Goal: Task Accomplishment & Management: Use online tool/utility

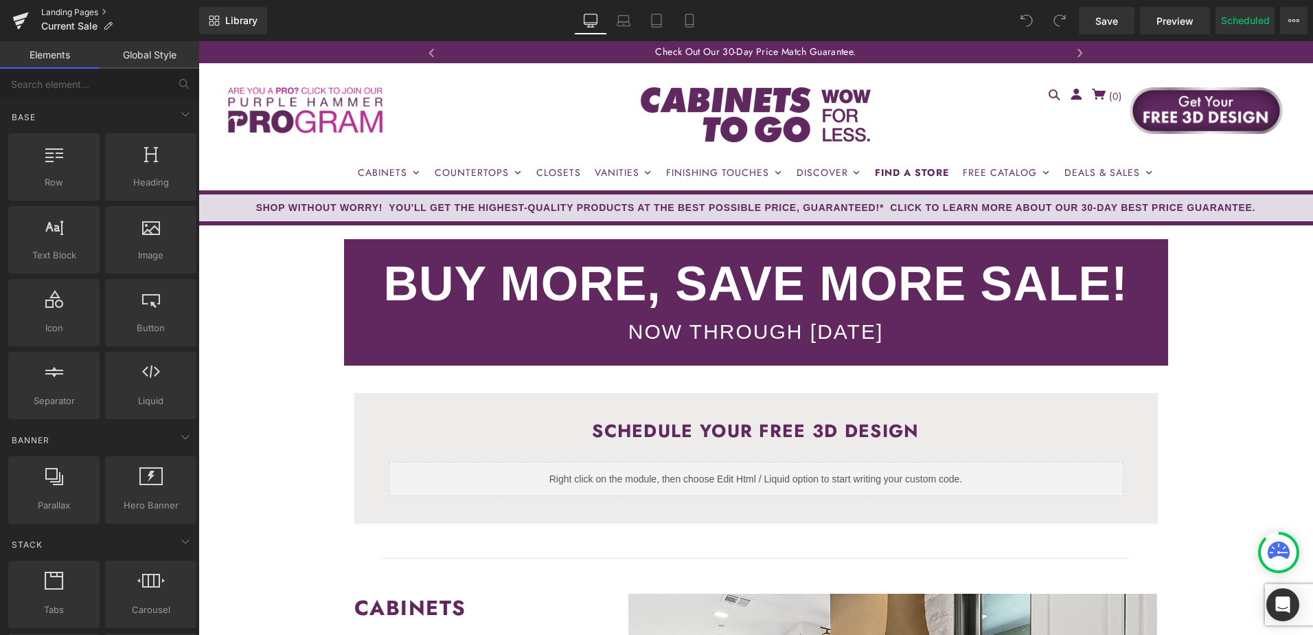
click at [70, 12] on link "Landing Pages" at bounding box center [120, 12] width 158 height 11
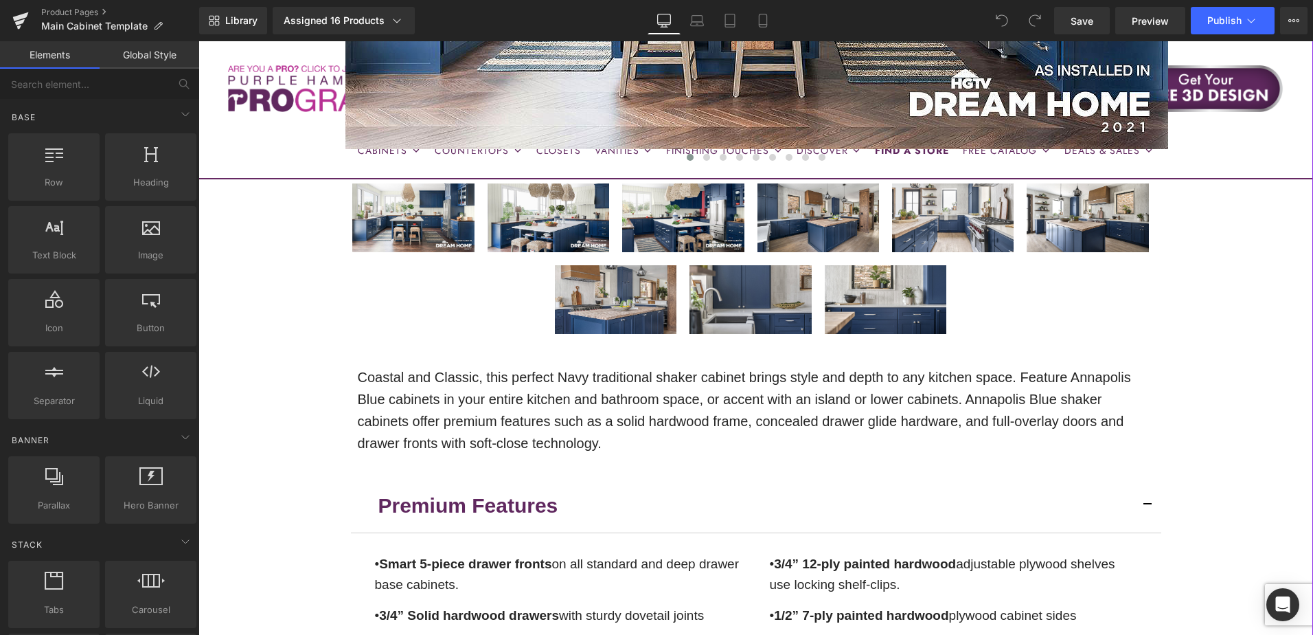
scroll to position [343, 0]
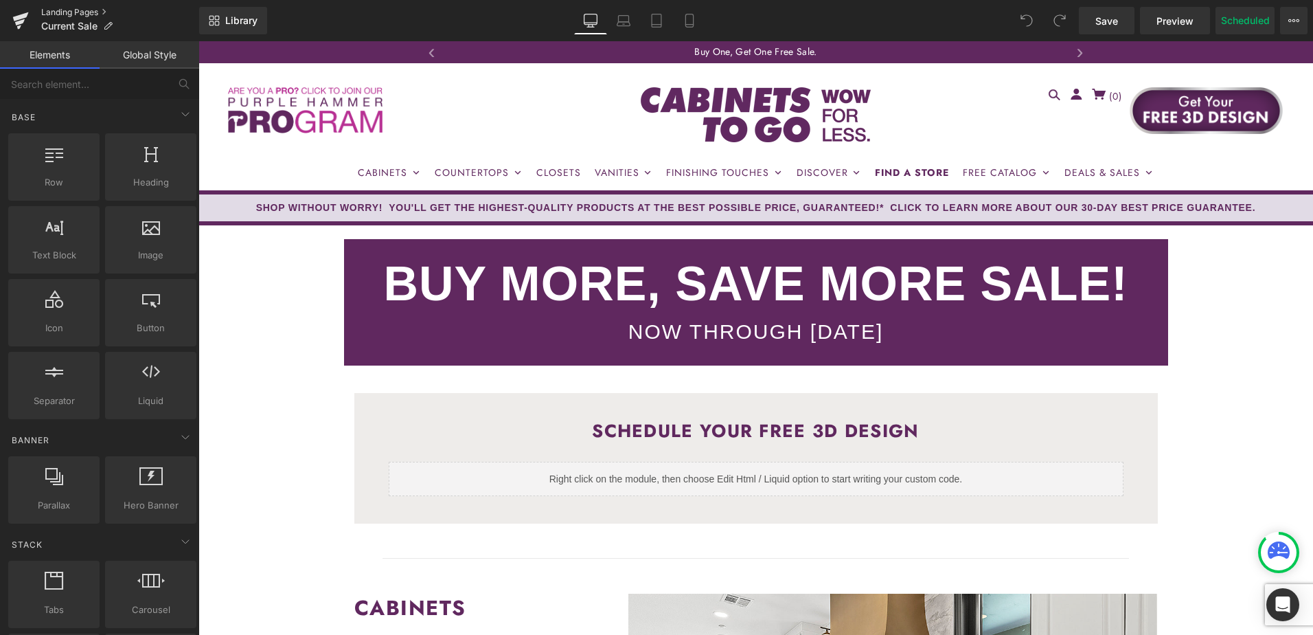
click at [57, 10] on link "Landing Pages" at bounding box center [120, 12] width 158 height 11
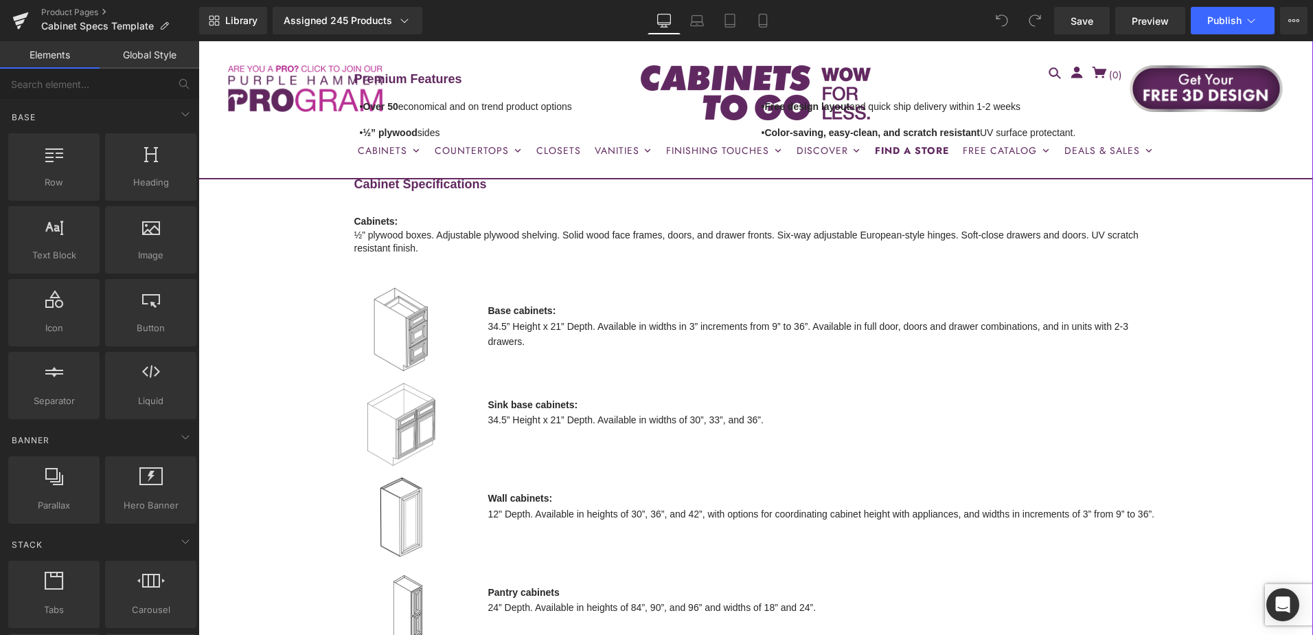
scroll to position [687, 0]
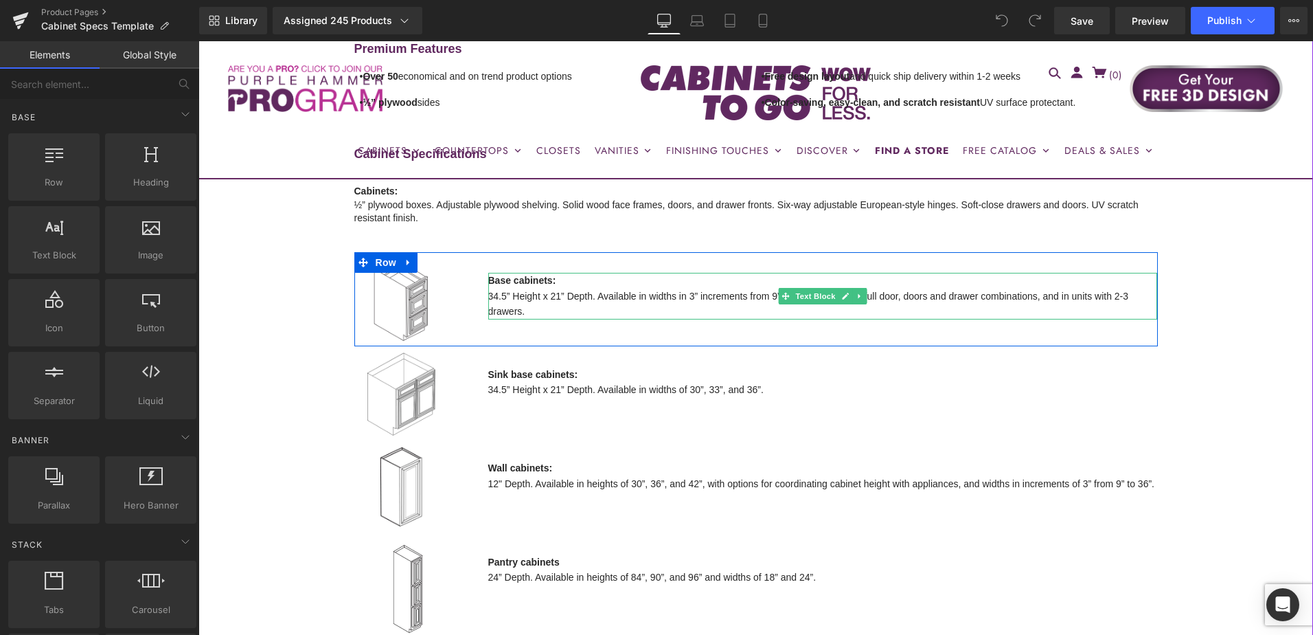
click at [542, 295] on li "34.5” Height x 21” Depth. Available in widths in 3” increments from 9” to 36”. …" at bounding box center [823, 303] width 670 height 31
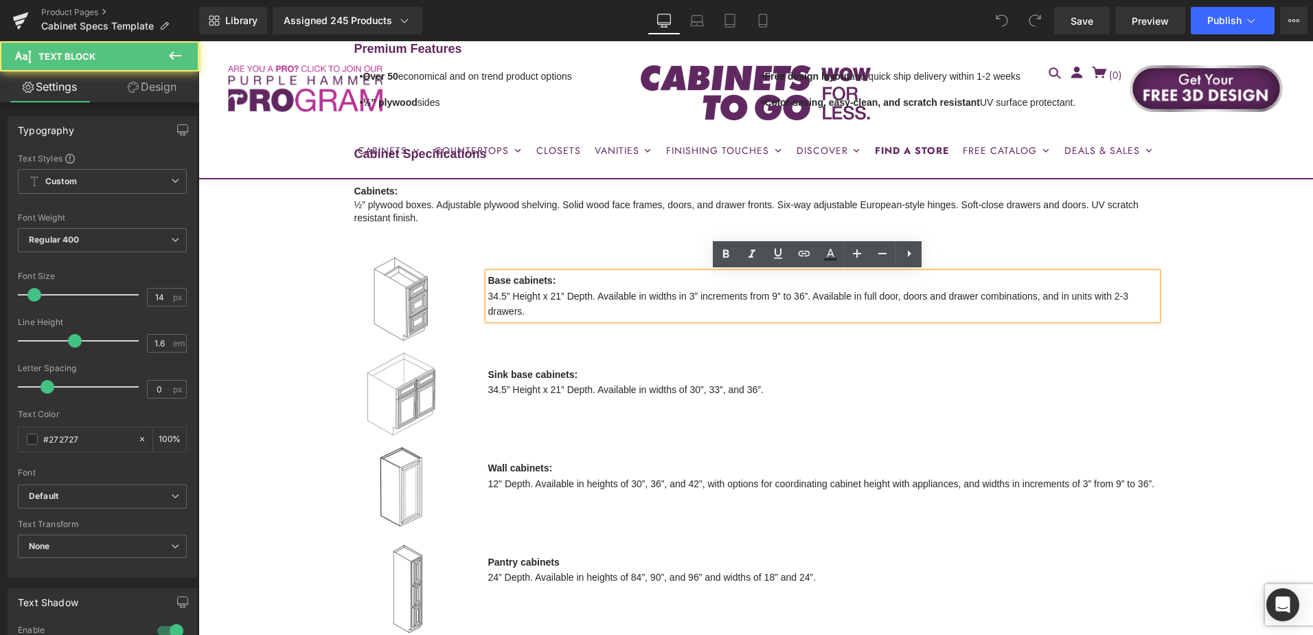
click at [553, 295] on li "34.5” Height x 21” Depth. Available in widths in 3” increments from 9” to 36”. …" at bounding box center [823, 303] width 670 height 31
click at [558, 297] on li "34.5” Height x 21” Depth. Available in widths in 3” increments from 9” to 36”. …" at bounding box center [823, 303] width 670 height 31
click at [563, 310] on li "34.5” Height x 21” Depth. Available in widths in 3” increments from 9” to 36”. …" at bounding box center [823, 303] width 670 height 31
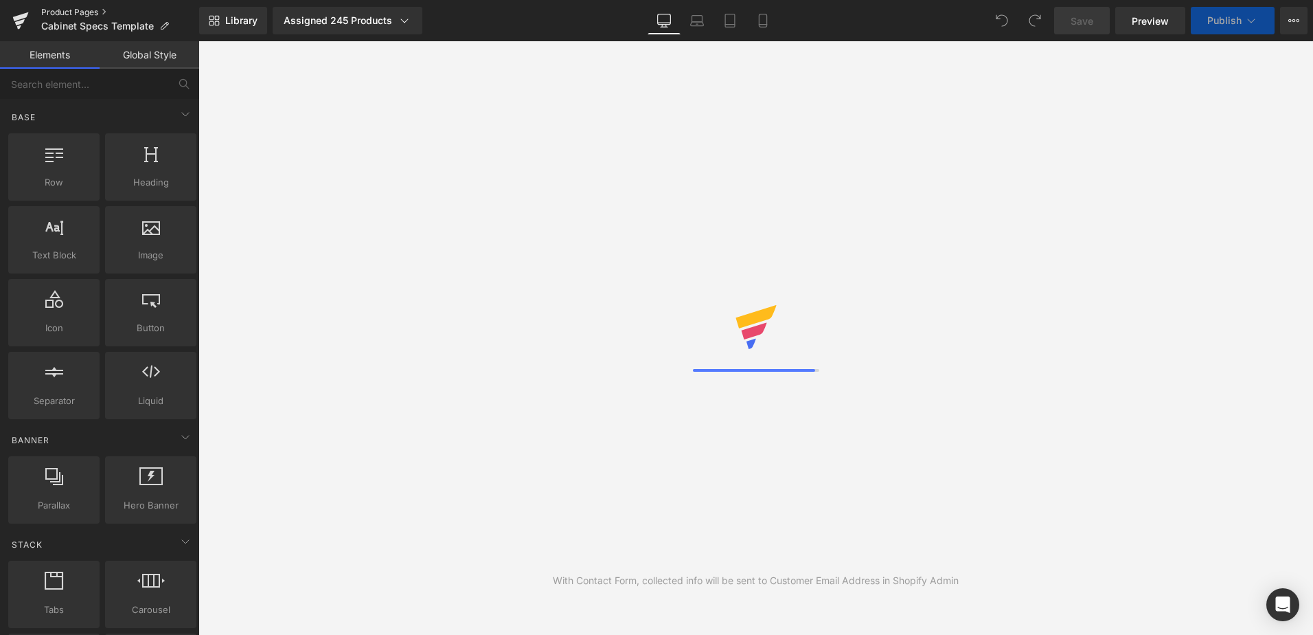
click at [67, 12] on link "Product Pages" at bounding box center [120, 12] width 158 height 11
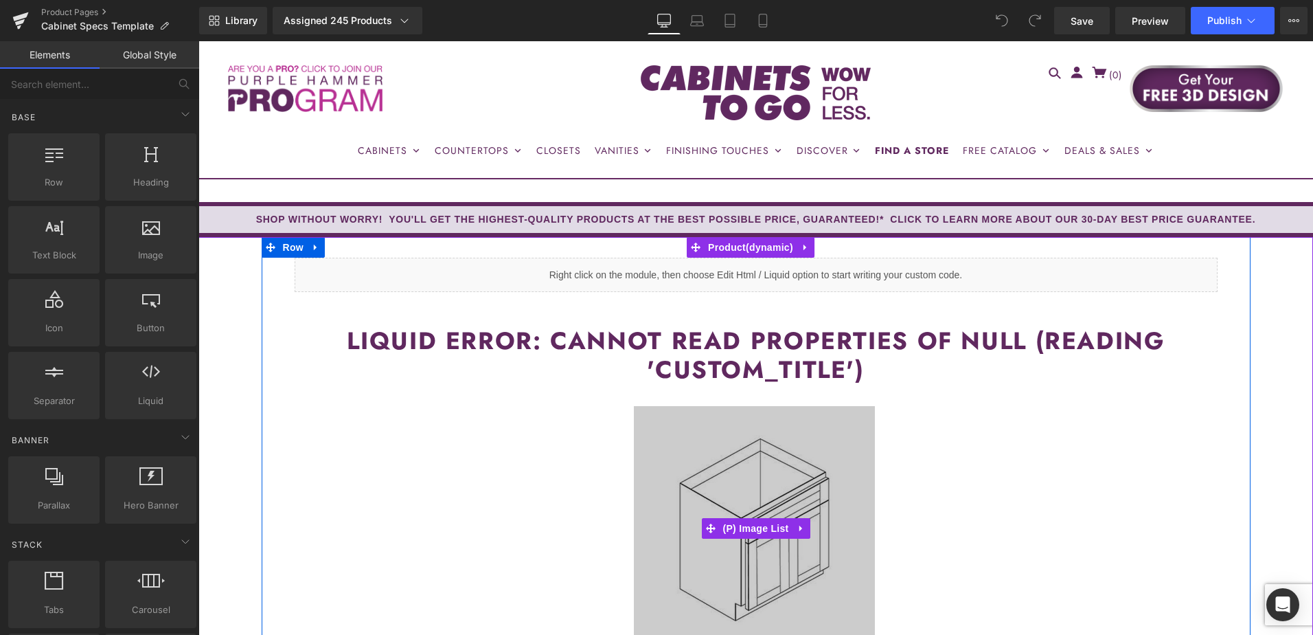
scroll to position [549, 0]
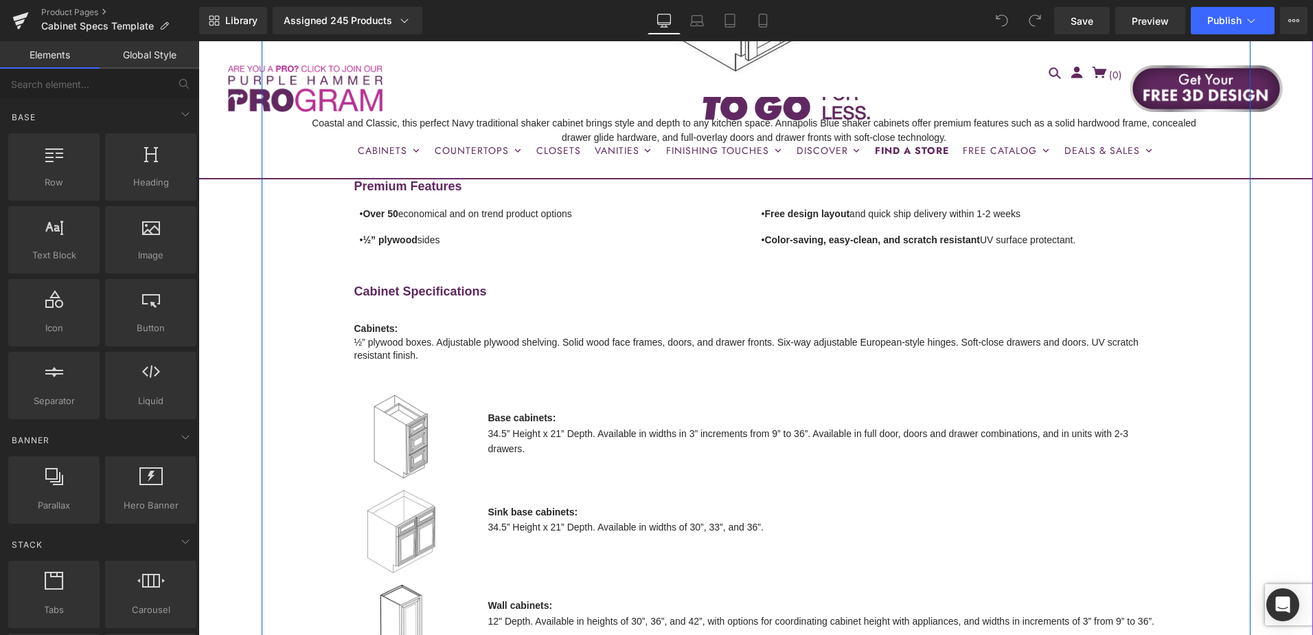
click at [548, 434] on li "34.5” Height x 21” Depth. Available in widths in 3” increments from 9” to 36”. …" at bounding box center [823, 441] width 670 height 31
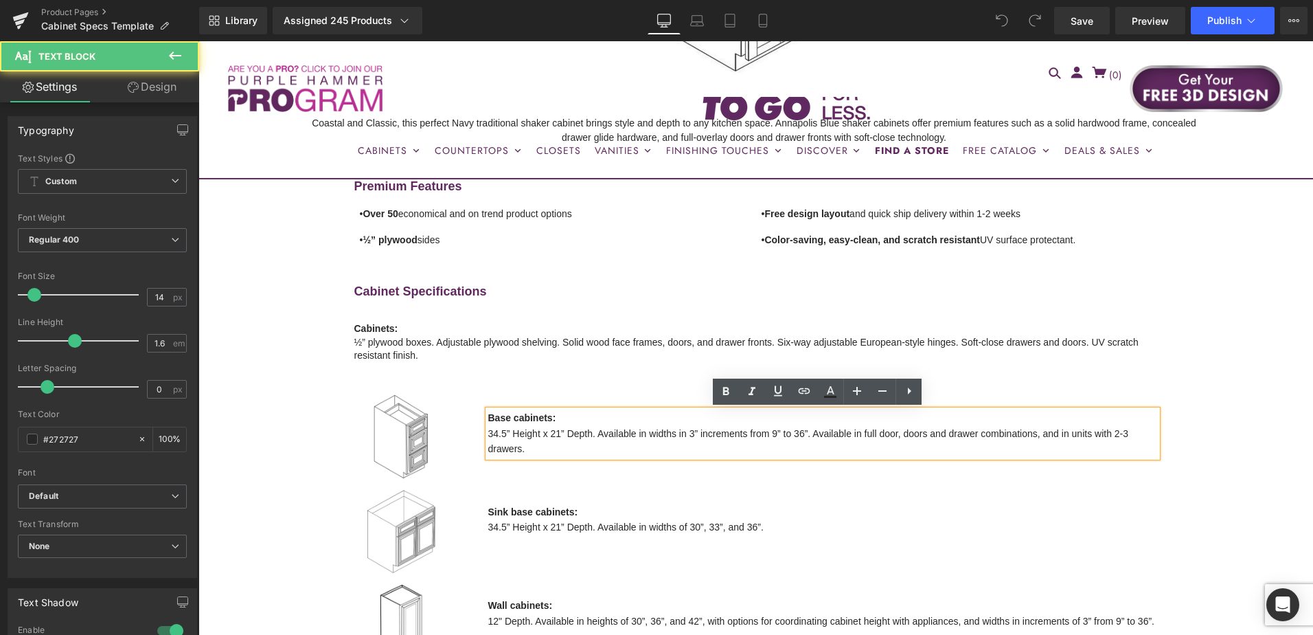
click at [554, 433] on li "34.5” Height x 21” Depth. Available in widths in 3” increments from 9” to 36”. …" at bounding box center [823, 441] width 670 height 31
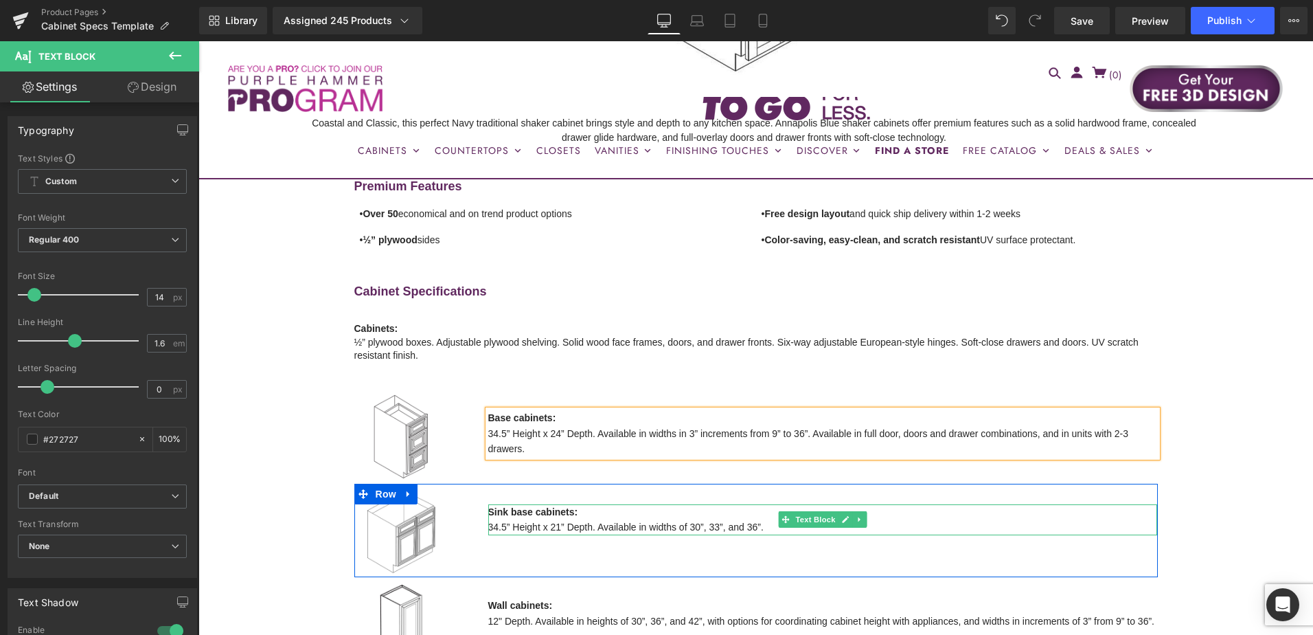
click at [553, 529] on li "34.5” Height x 21” Depth. Available in widths of 30”, 33”, and 36”." at bounding box center [823, 526] width 670 height 15
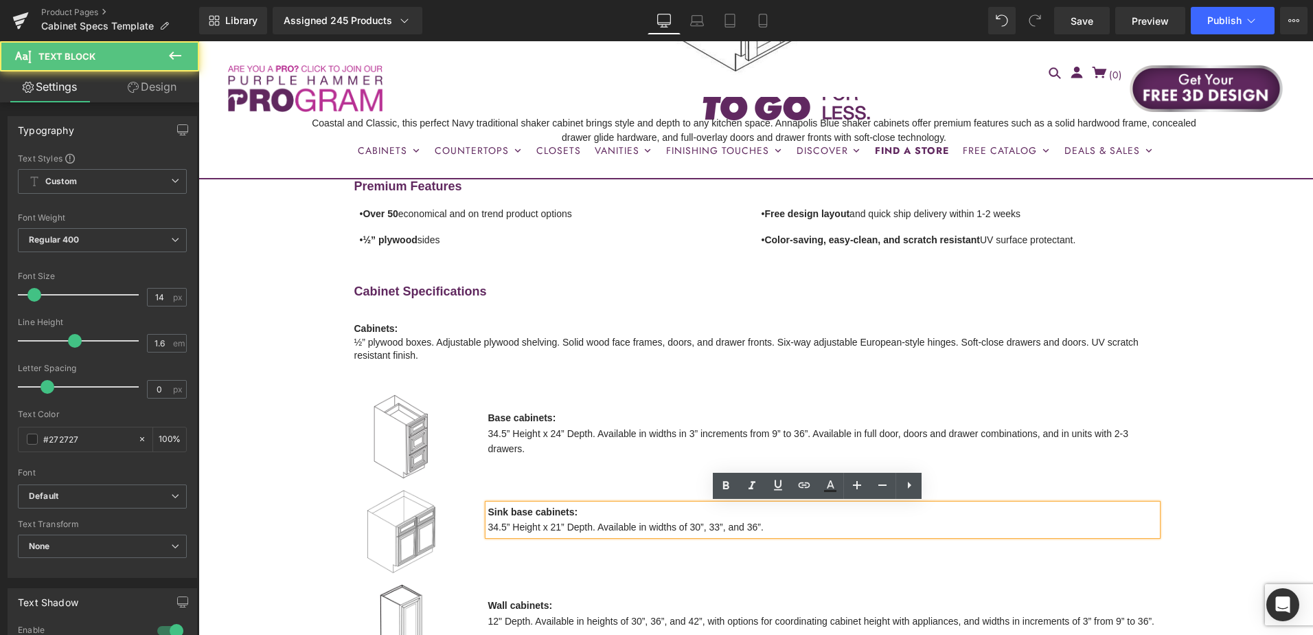
click at [556, 525] on li "34.5” Height x 21” Depth. Available in widths of 30”, 33”, and 36”." at bounding box center [823, 526] width 670 height 15
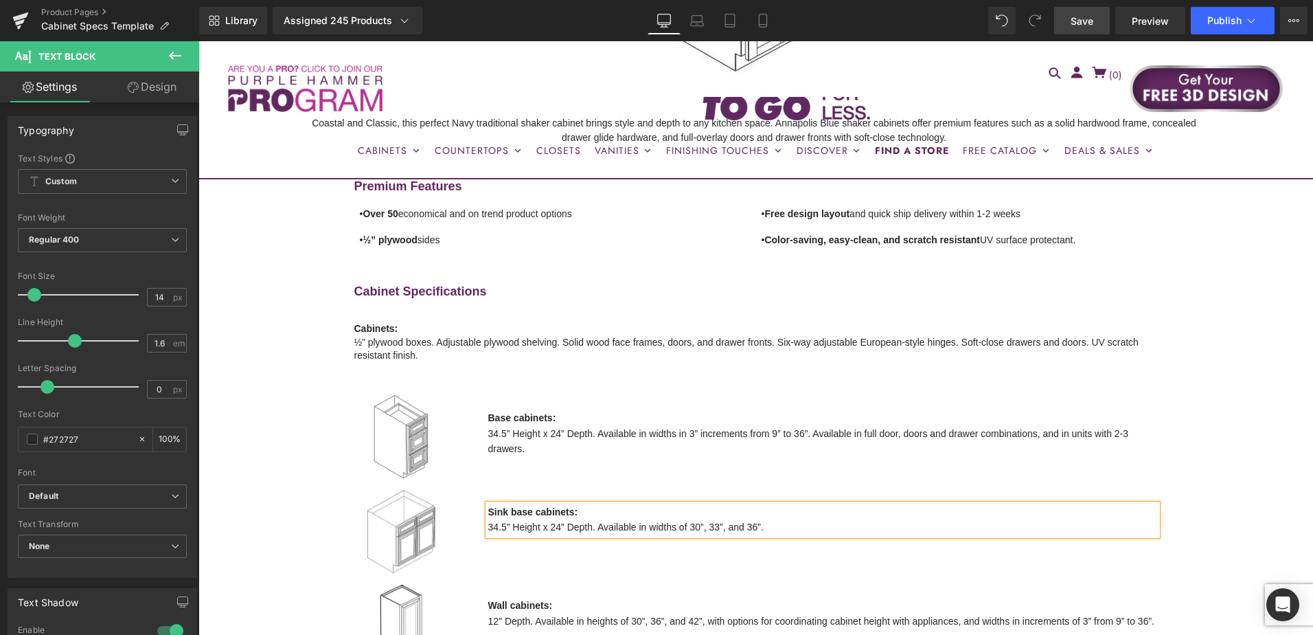
click at [1093, 25] on span "Save" at bounding box center [1082, 21] width 23 height 14
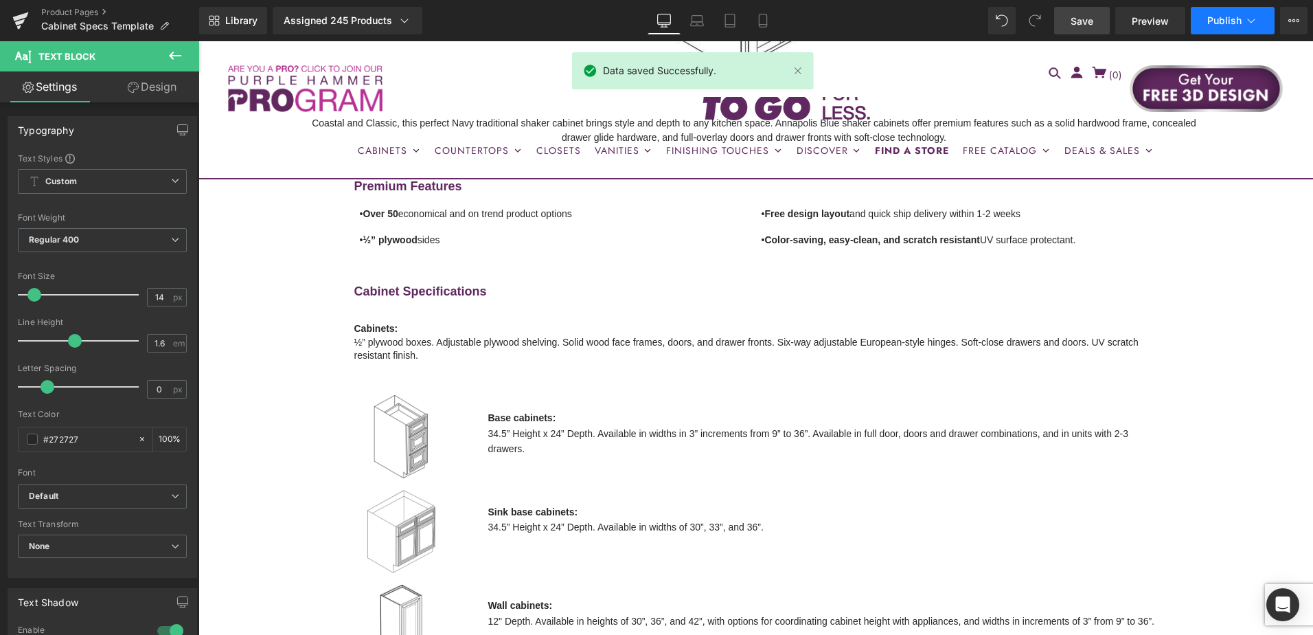
click at [1229, 23] on span "Publish" at bounding box center [1224, 20] width 34 height 11
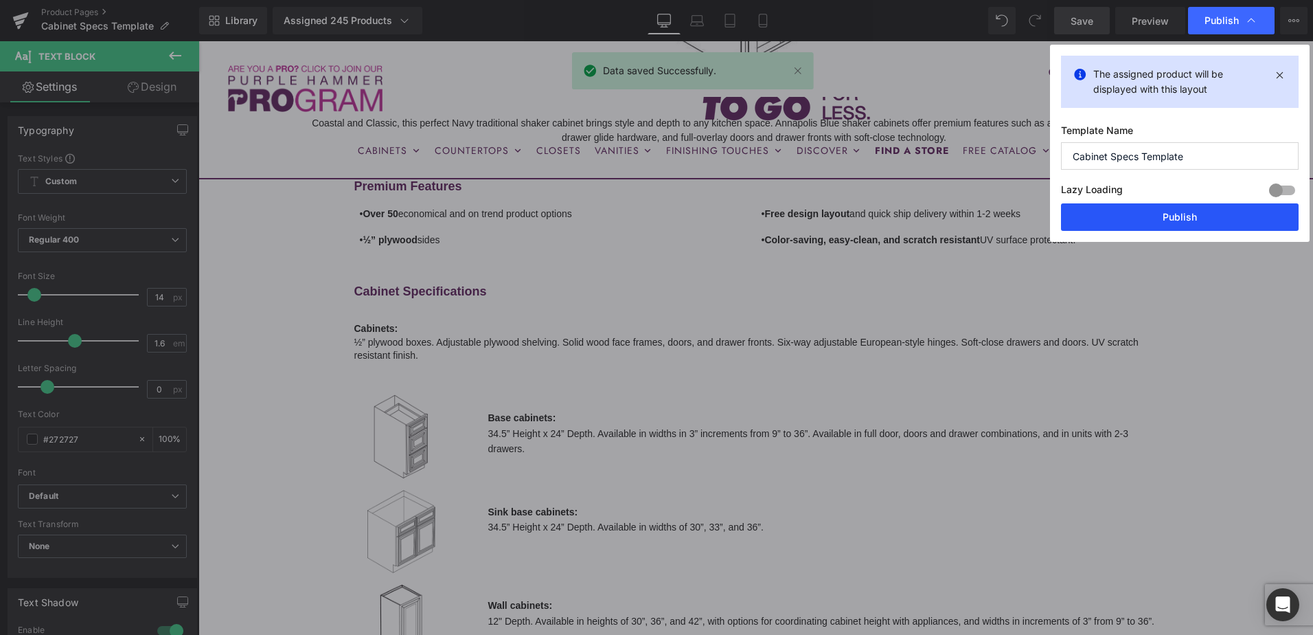
click at [1224, 216] on button "Publish" at bounding box center [1180, 216] width 238 height 27
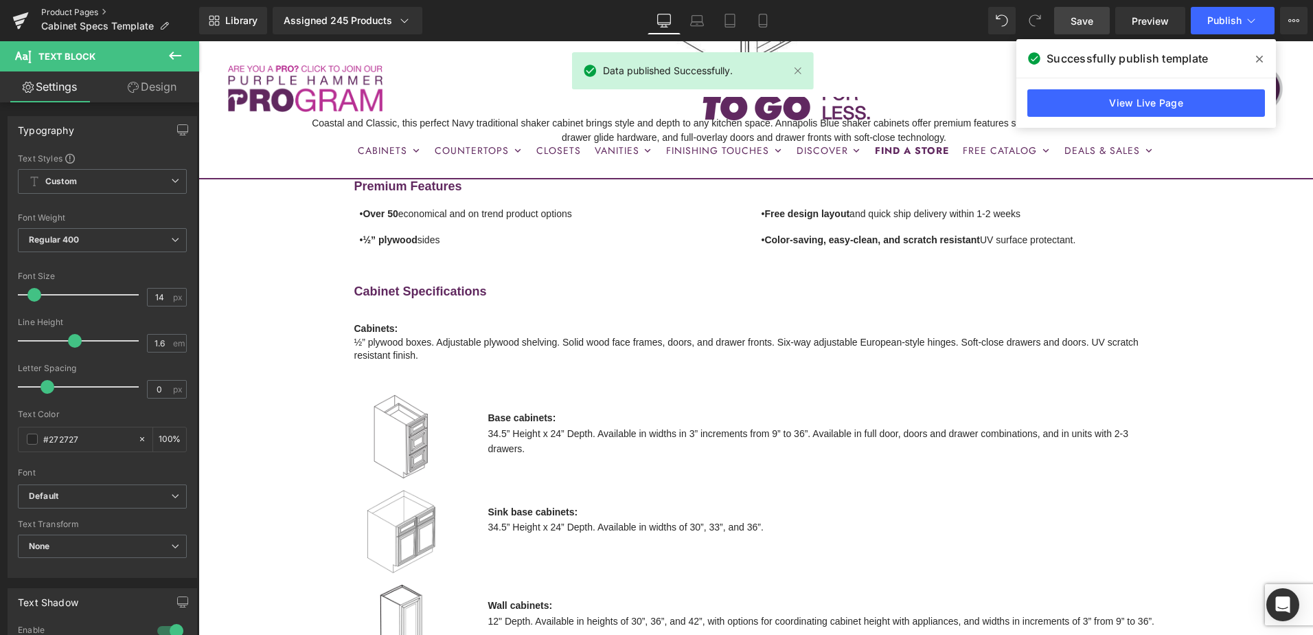
click at [89, 12] on link "Product Pages" at bounding box center [120, 12] width 158 height 11
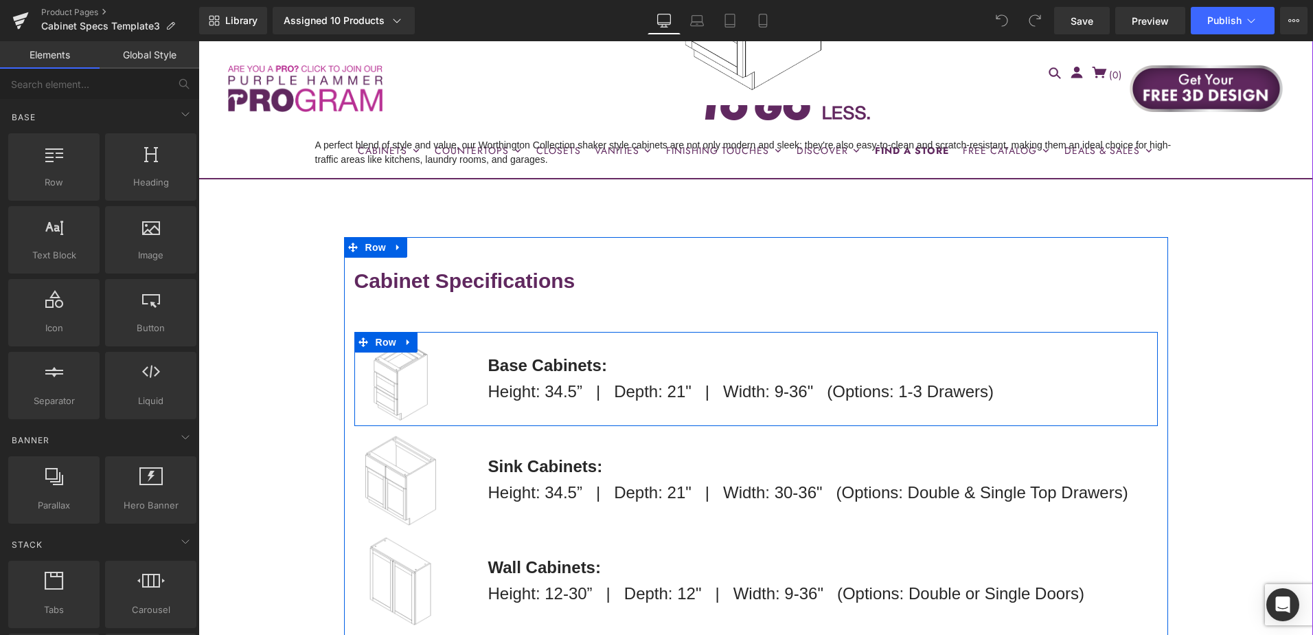
scroll to position [618, 0]
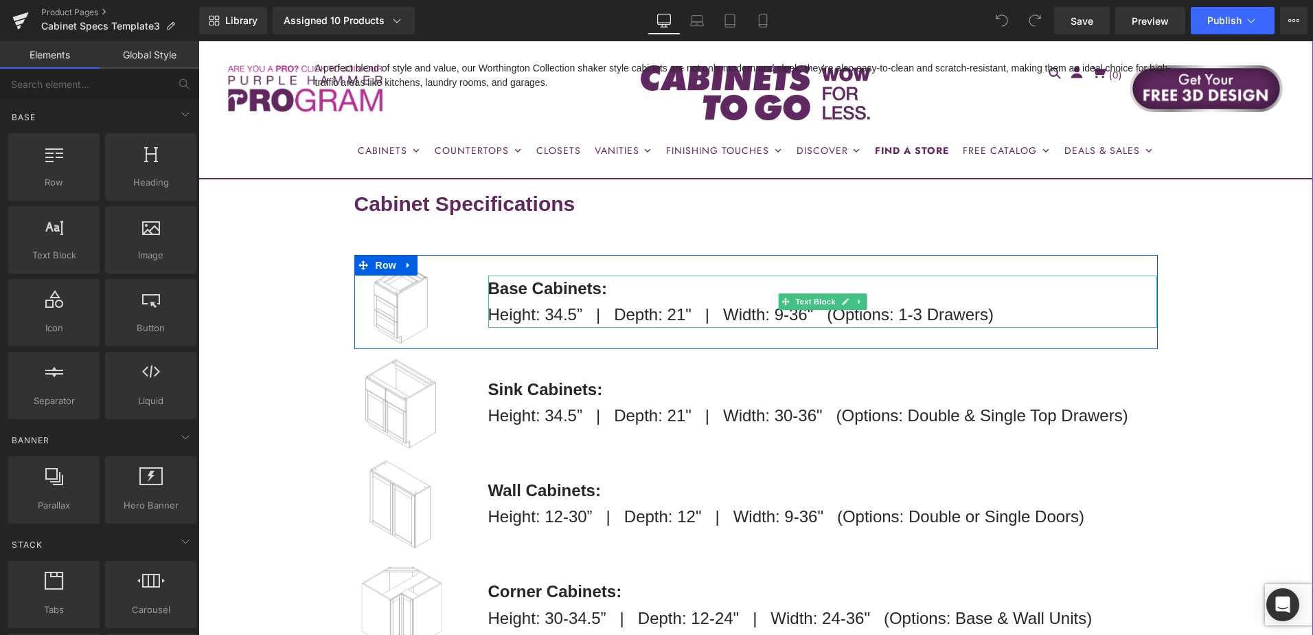
click at [670, 309] on li "Height: 34.5” | Depth: 21" | Width: 9-36" (Options: 1-3 Drawers)" at bounding box center [823, 315] width 670 height 26
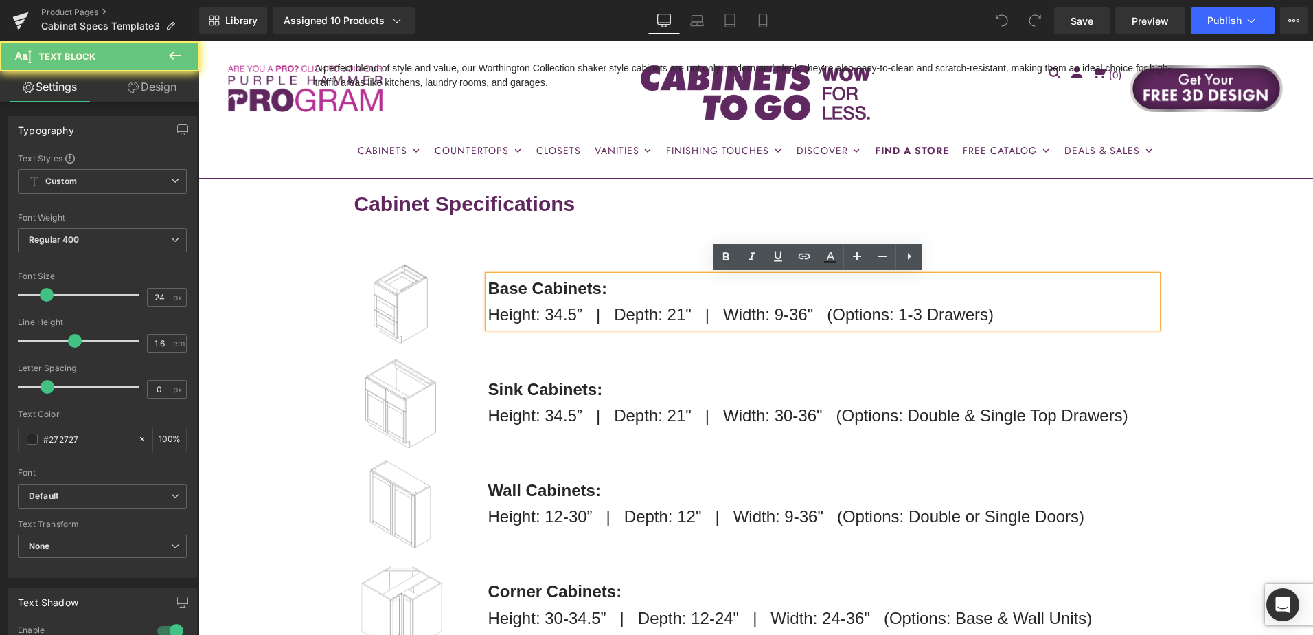
click at [681, 310] on li "Height: 34.5” | Depth: 21" | Width: 9-36" (Options: 1-3 Drawers)" at bounding box center [823, 315] width 670 height 26
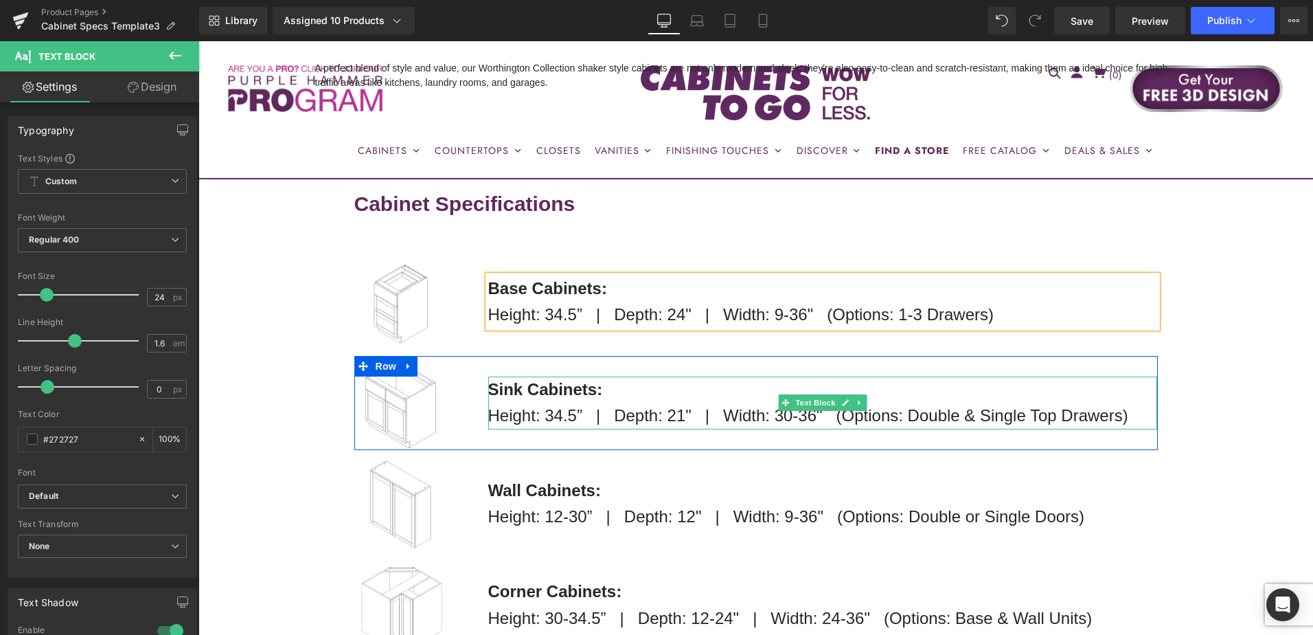
click at [677, 411] on li "Height: 34.5” | Depth: 21" | Width: 30-36" (Options: Double & Single Top Drawer…" at bounding box center [823, 415] width 670 height 26
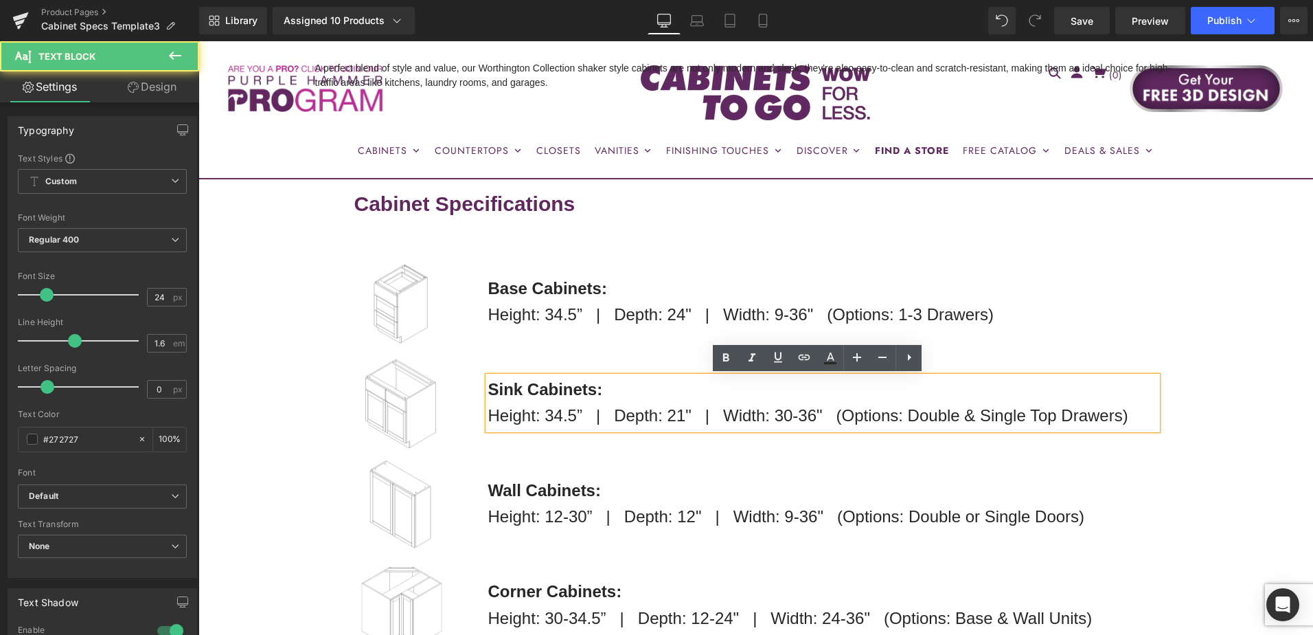
click at [680, 412] on li "Height: 34.5” | Depth: 21" | Width: 30-36" (Options: Double & Single Top Drawer…" at bounding box center [823, 415] width 670 height 26
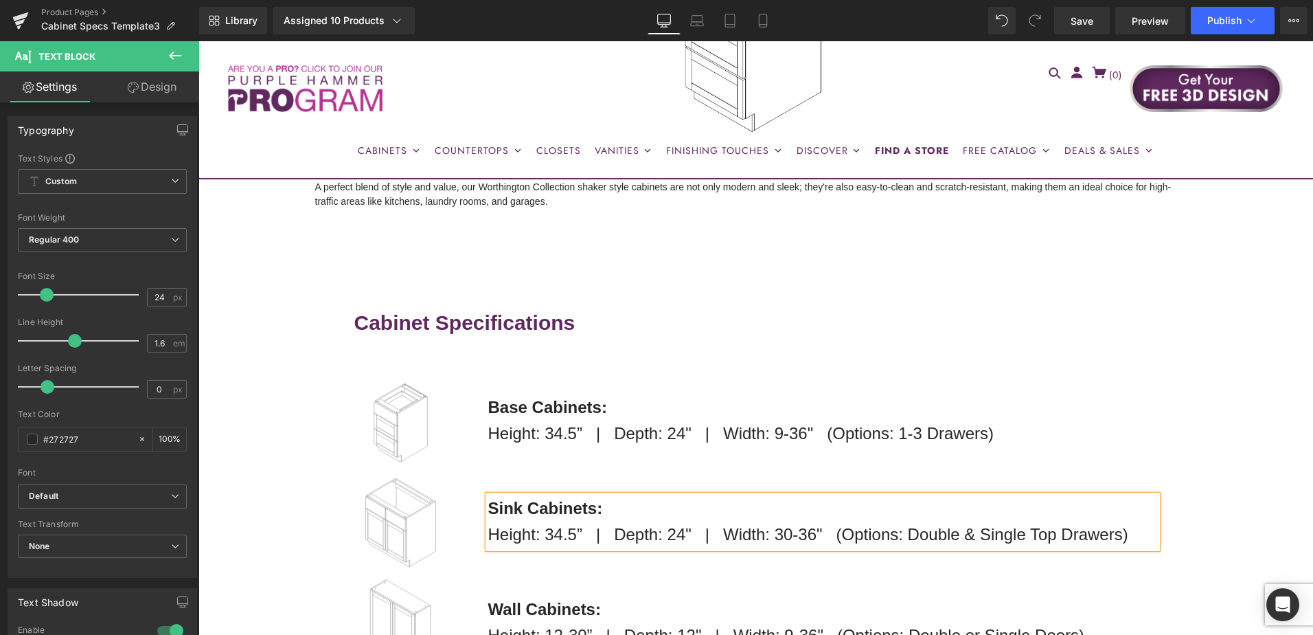
scroll to position [481, 0]
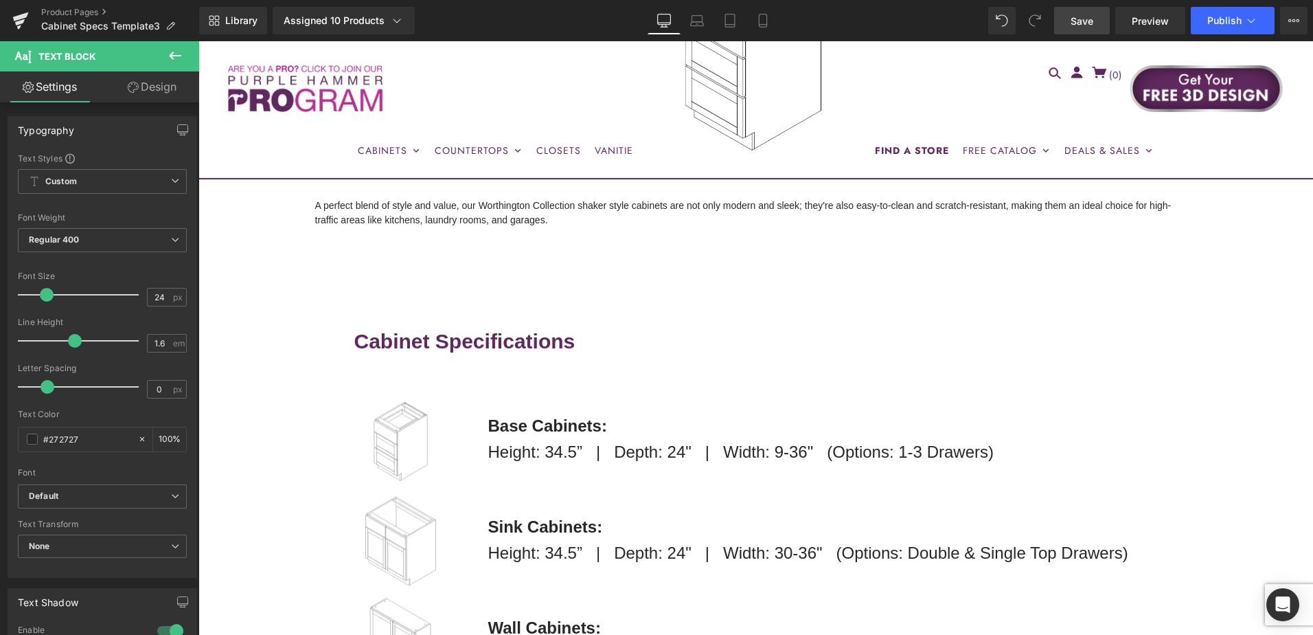
click at [1089, 24] on span "Save" at bounding box center [1082, 21] width 23 height 14
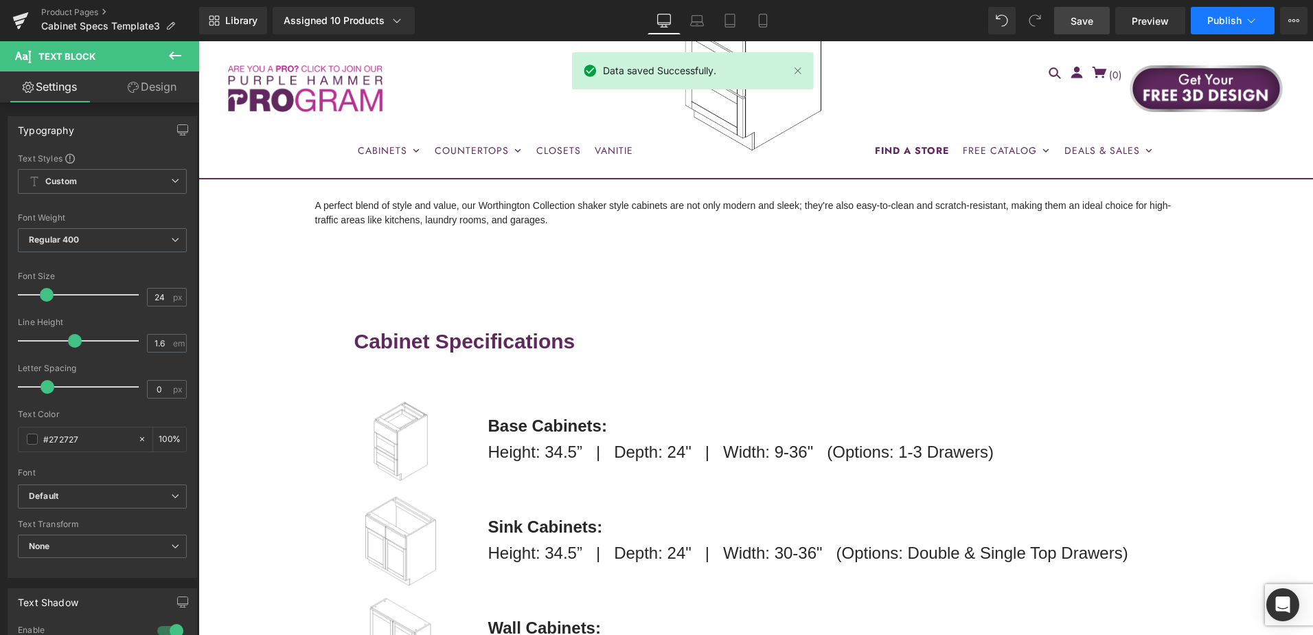
click at [1232, 21] on span "Publish" at bounding box center [1224, 20] width 34 height 11
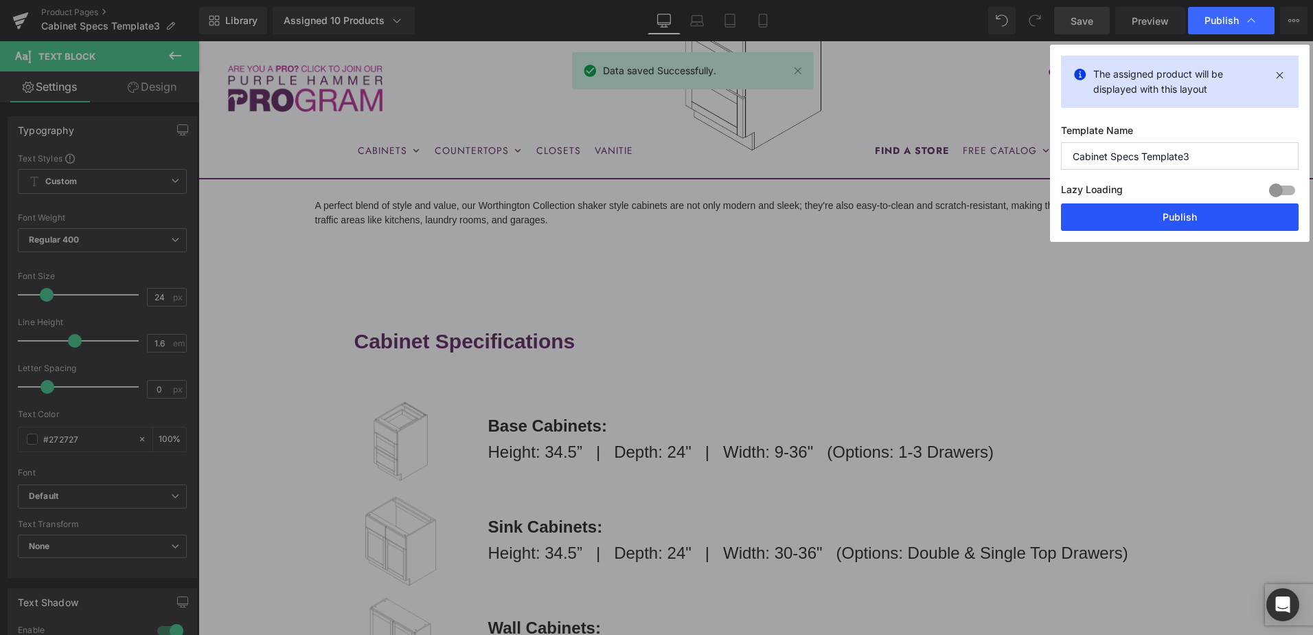
click at [1214, 216] on button "Publish" at bounding box center [1180, 216] width 238 height 27
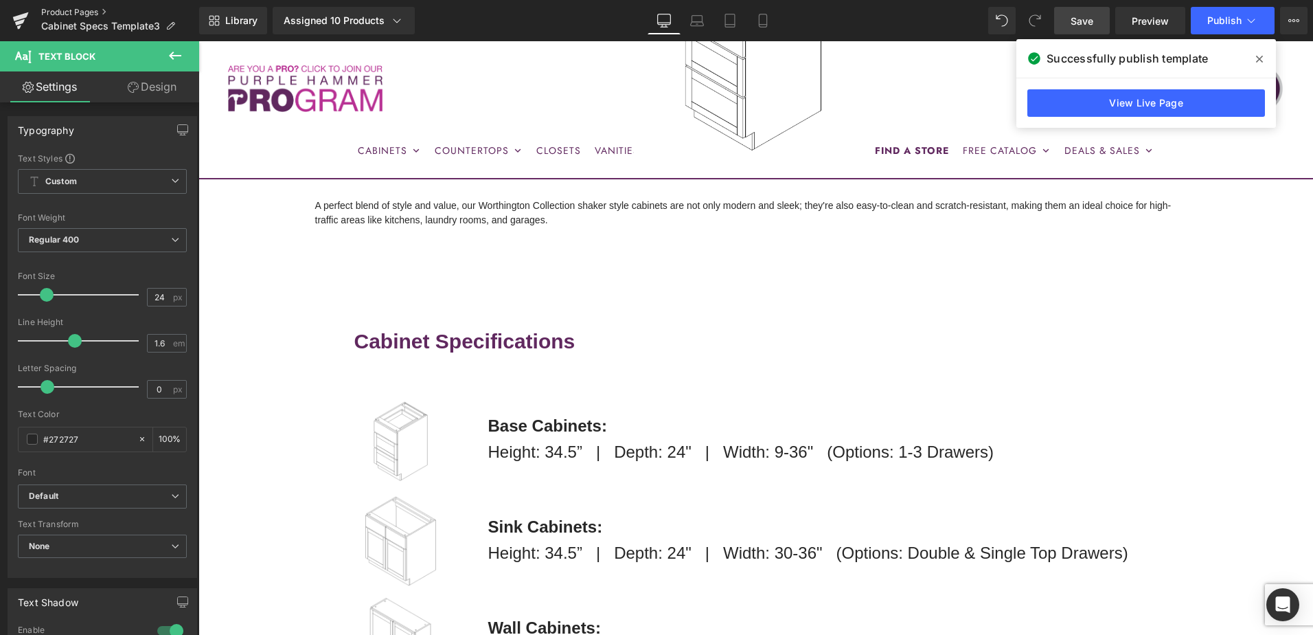
click at [65, 12] on link "Product Pages" at bounding box center [120, 12] width 158 height 11
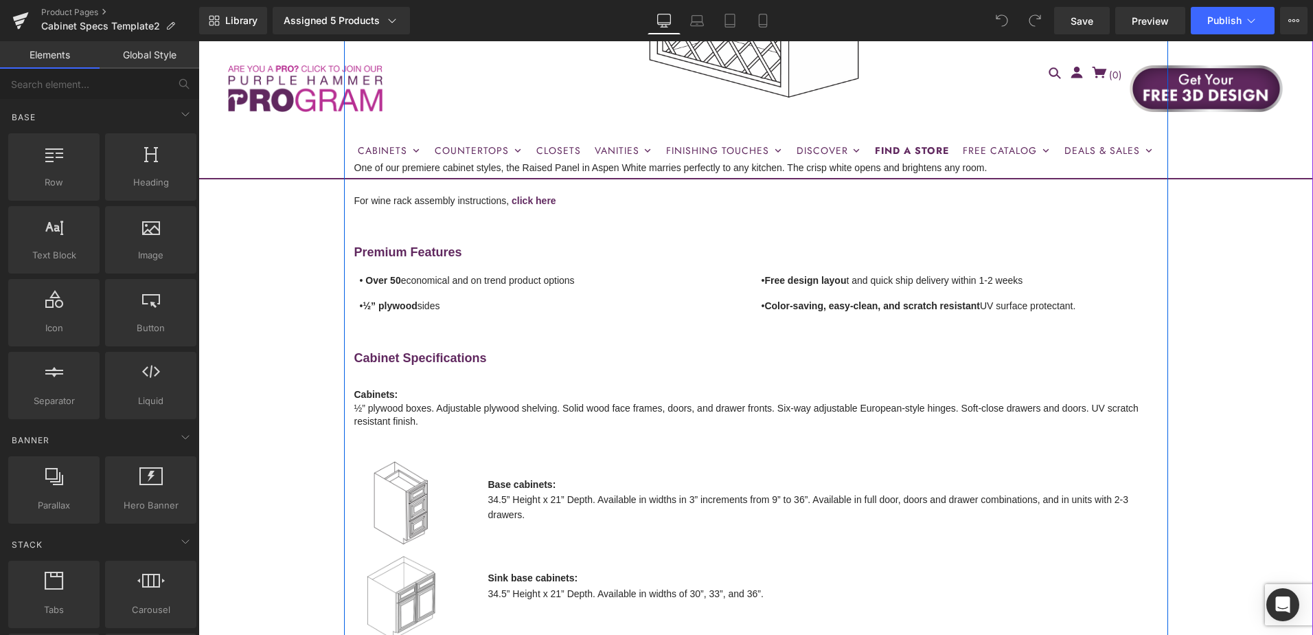
scroll to position [481, 0]
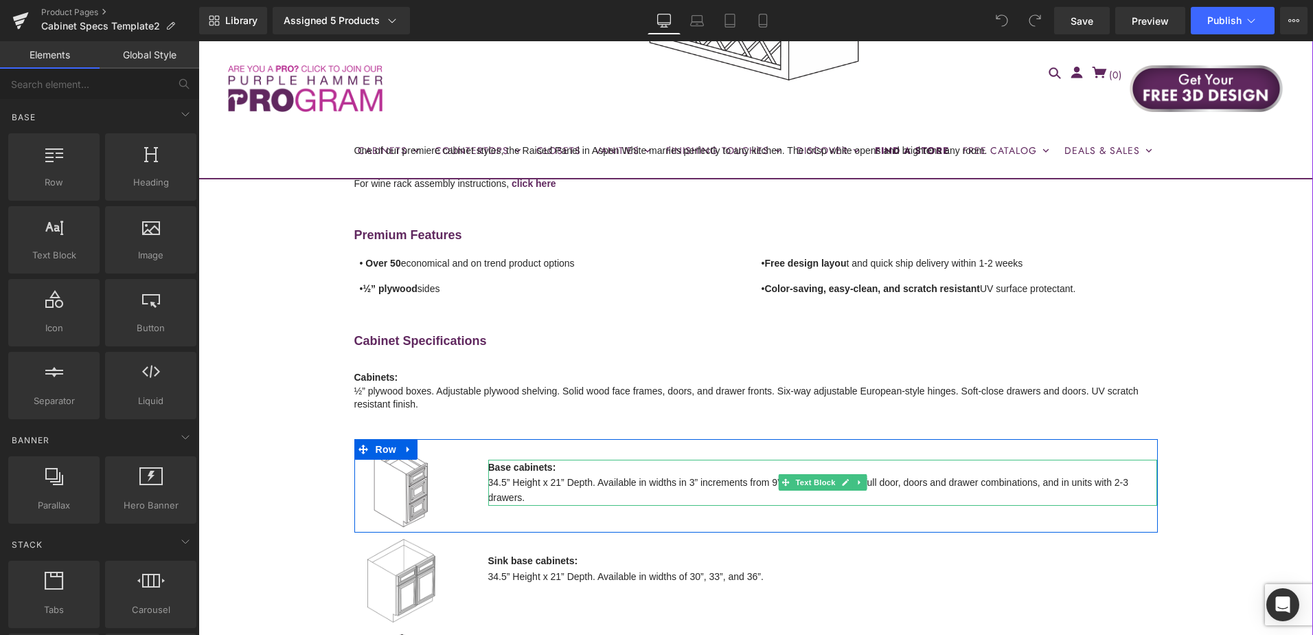
click at [552, 488] on li "34.5” Height x 21” Depth. Available in widths in 3” increments from 9” to 36”. …" at bounding box center [823, 490] width 670 height 31
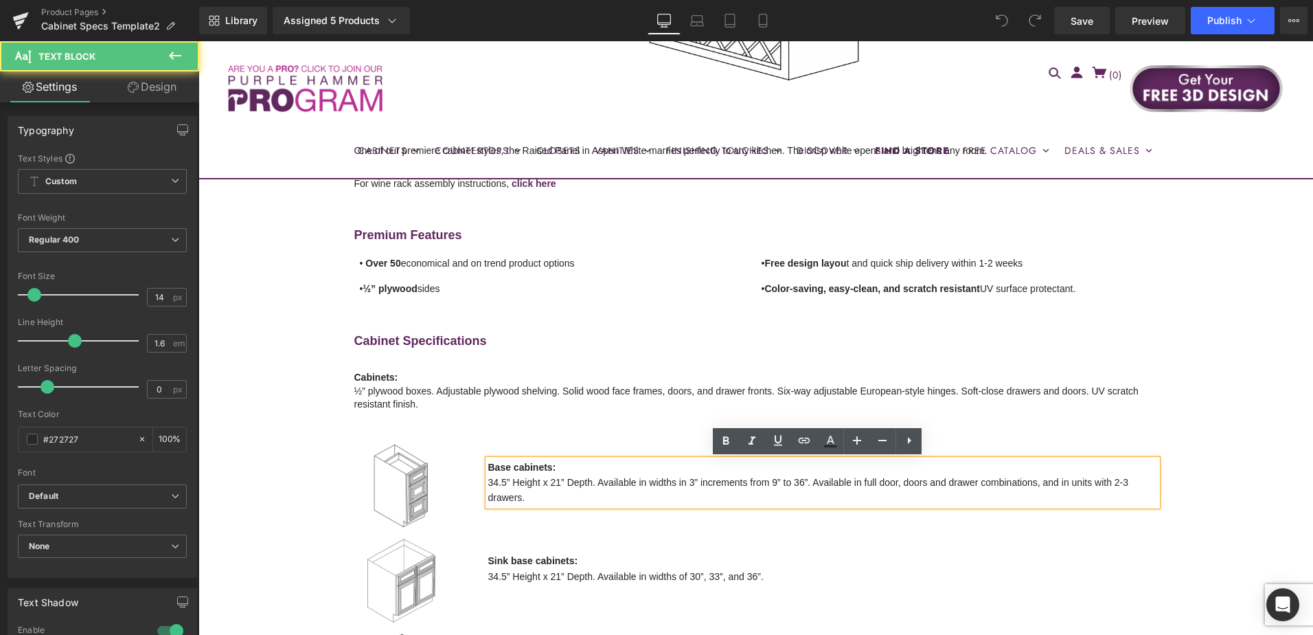
click at [541, 482] on li "34.5” Height x 21” Depth. Available in widths in 3” increments from 9” to 36”. …" at bounding box center [823, 490] width 670 height 31
click at [558, 481] on li "34.5” Height x 21” Depth. Available in widths in 3” increments from 9” to 36”. …" at bounding box center [823, 490] width 670 height 31
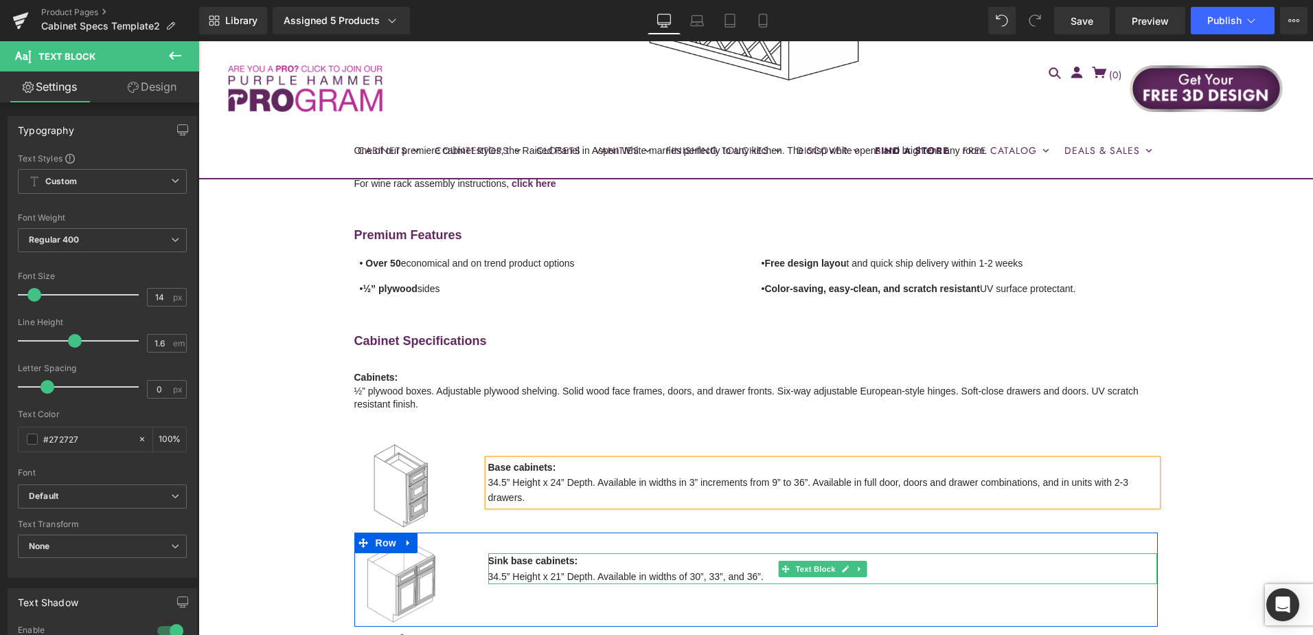
click at [552, 576] on li "34.5” Height x 21” Depth. Available in widths of 30”, 33”, and 36”." at bounding box center [823, 576] width 670 height 15
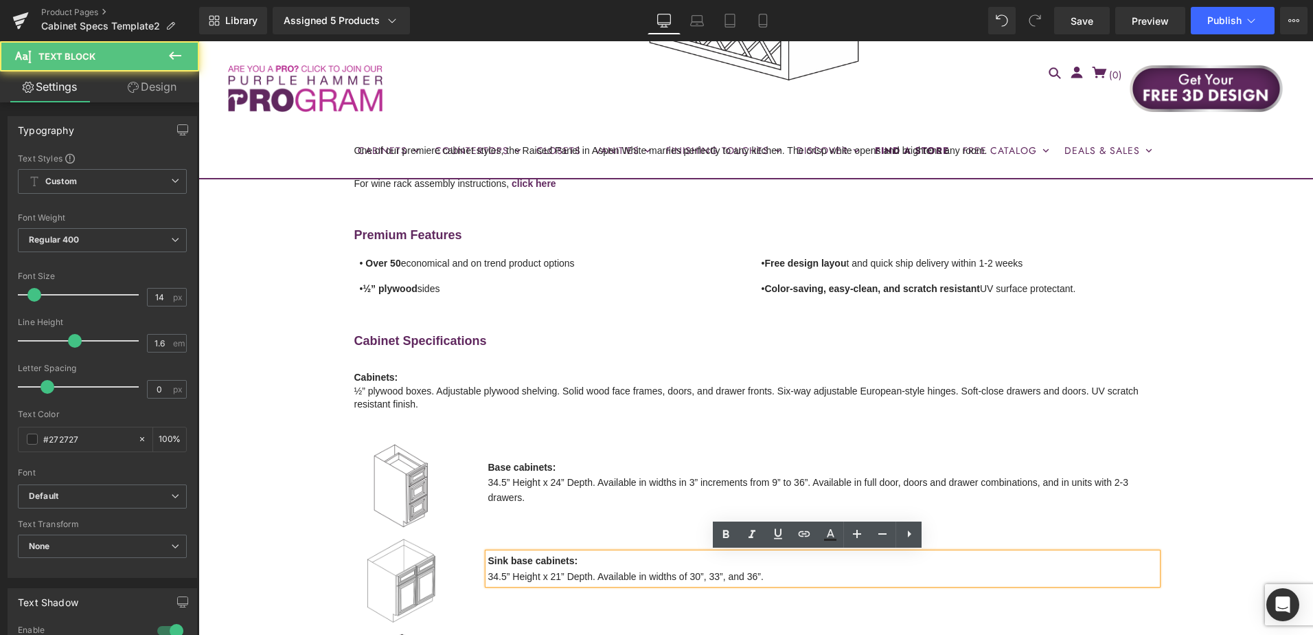
click at [556, 574] on li "34.5” Height x 21” Depth. Available in widths of 30”, 33”, and 36”." at bounding box center [823, 576] width 670 height 15
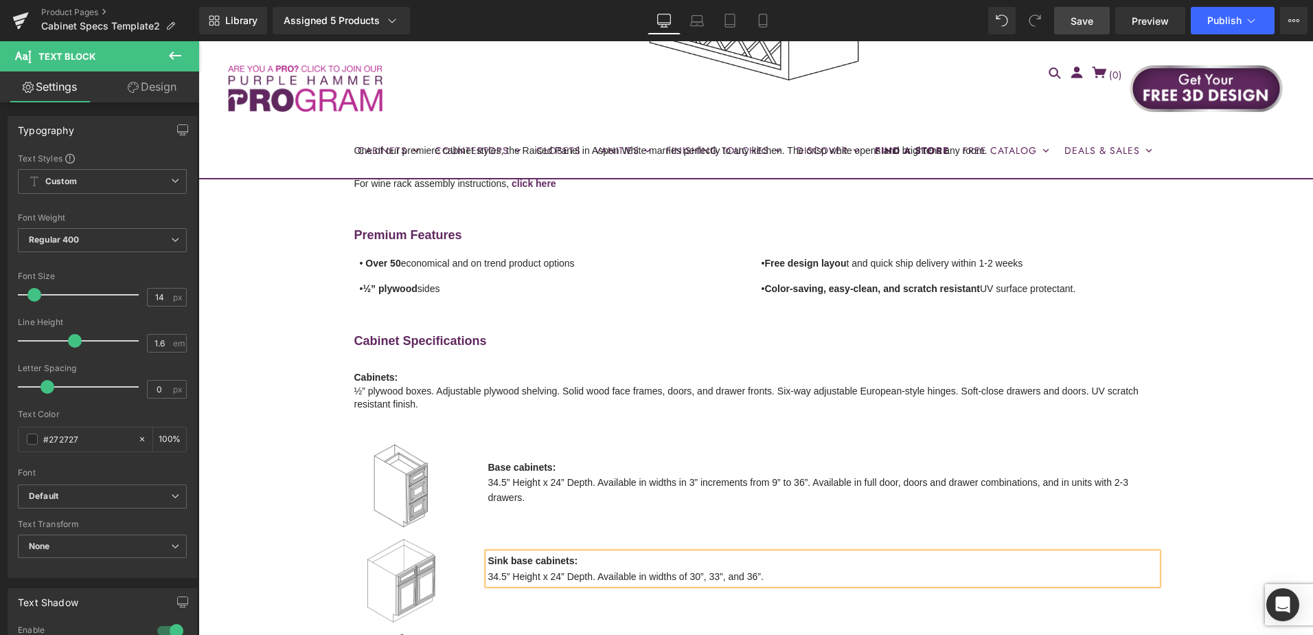
click at [1086, 19] on span "Save" at bounding box center [1082, 21] width 23 height 14
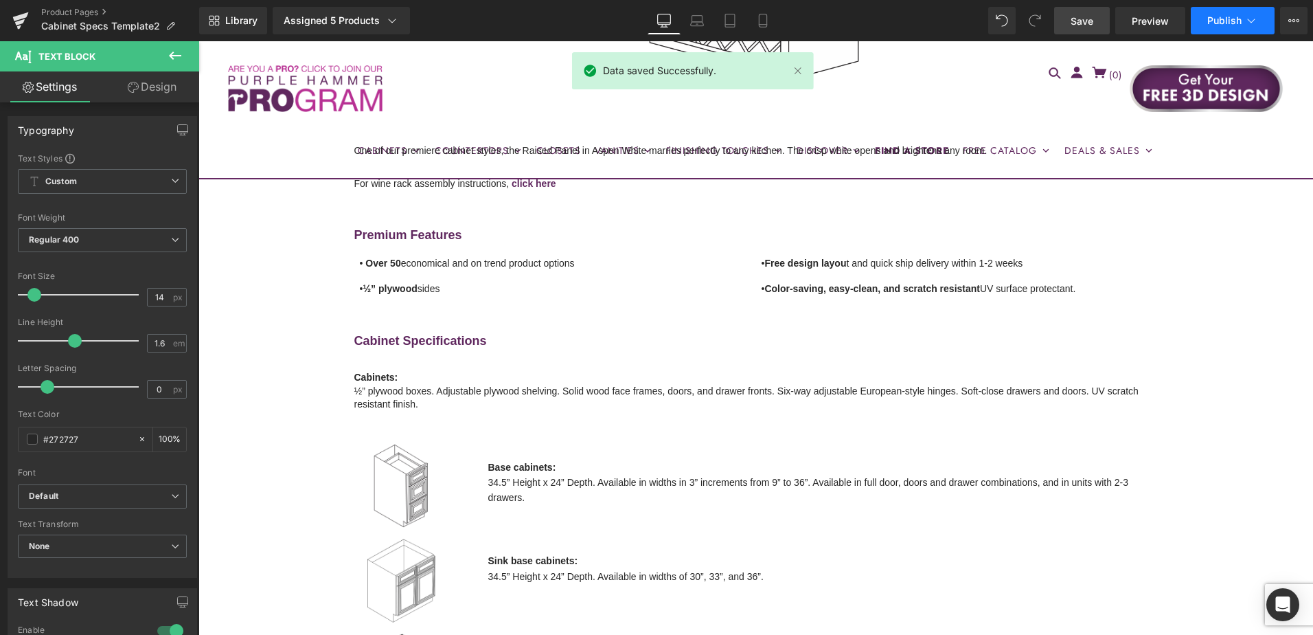
click at [1229, 23] on span "Publish" at bounding box center [1224, 20] width 34 height 11
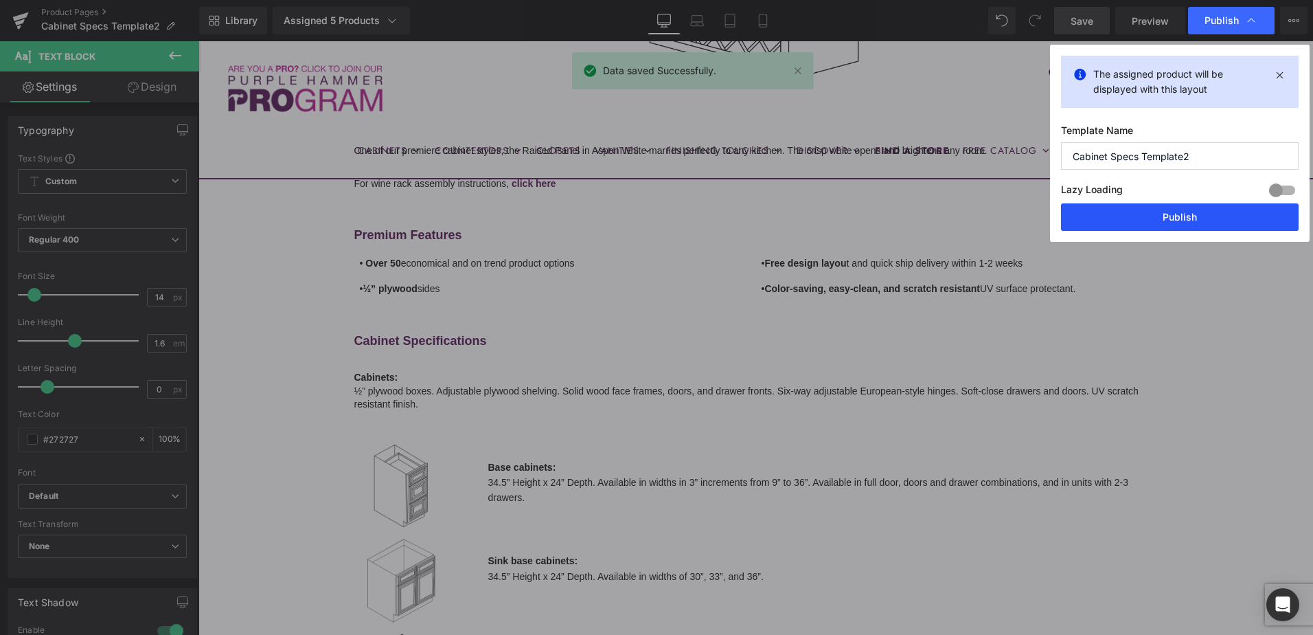
click at [1212, 213] on button "Publish" at bounding box center [1180, 216] width 238 height 27
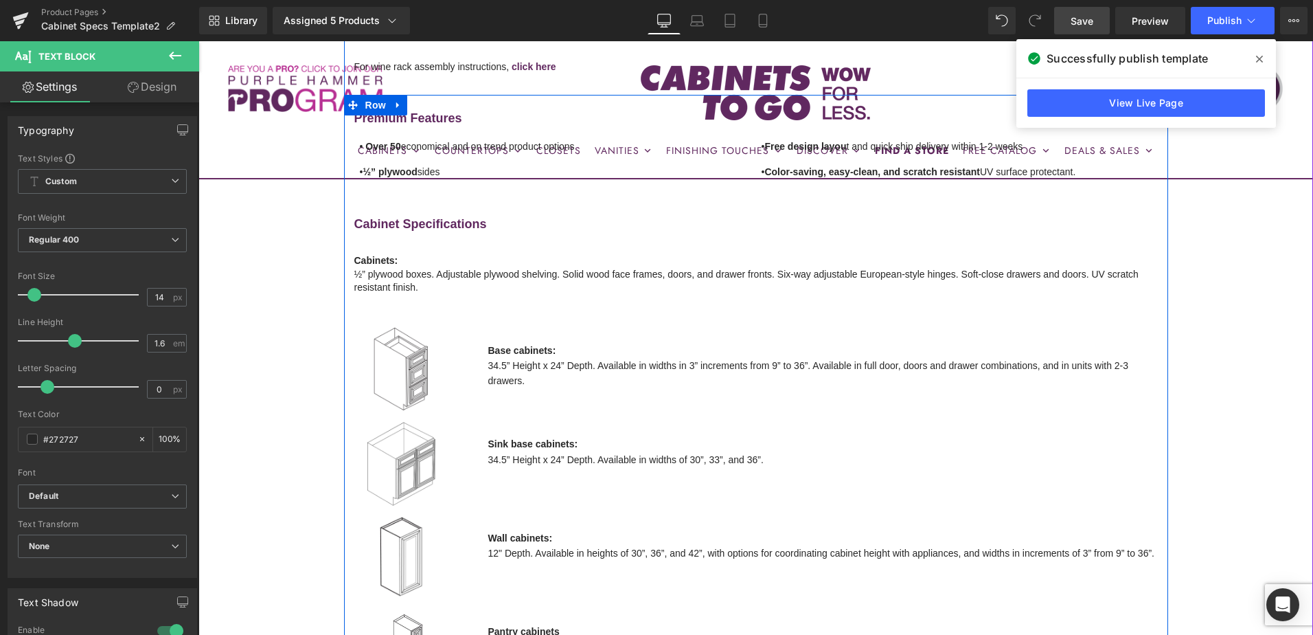
scroll to position [618, 0]
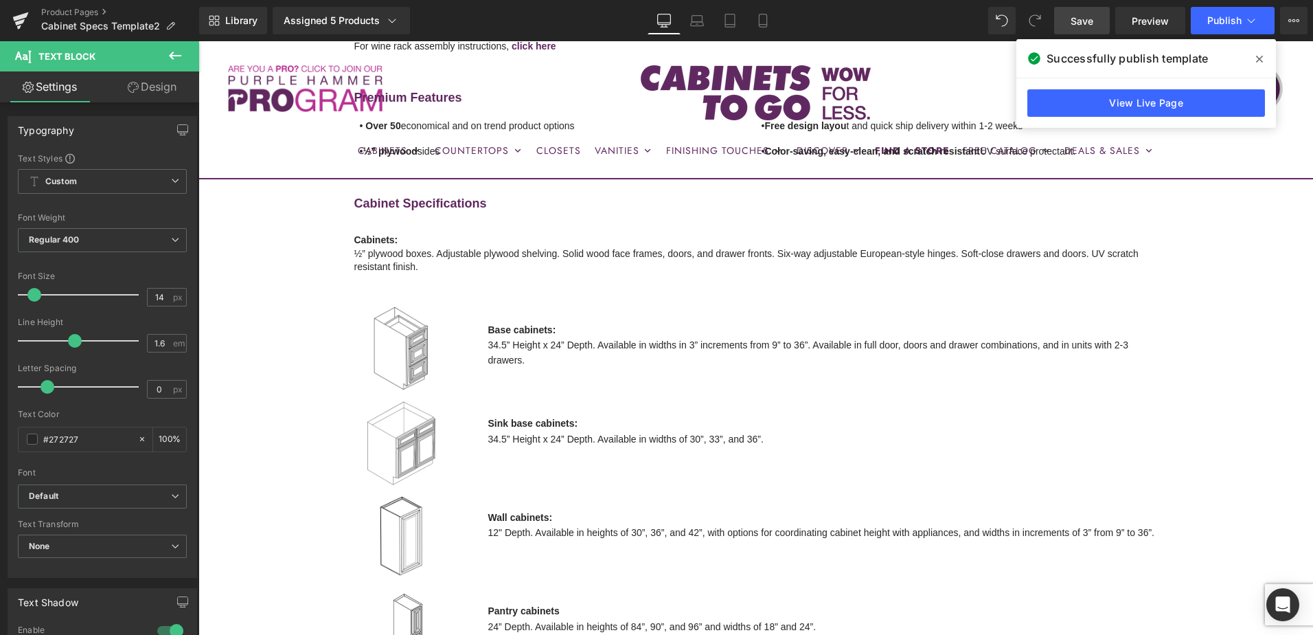
drag, startPoint x: 1081, startPoint y: 20, endPoint x: 988, endPoint y: 202, distance: 204.3
click at [1081, 20] on span "Save" at bounding box center [1082, 21] width 23 height 14
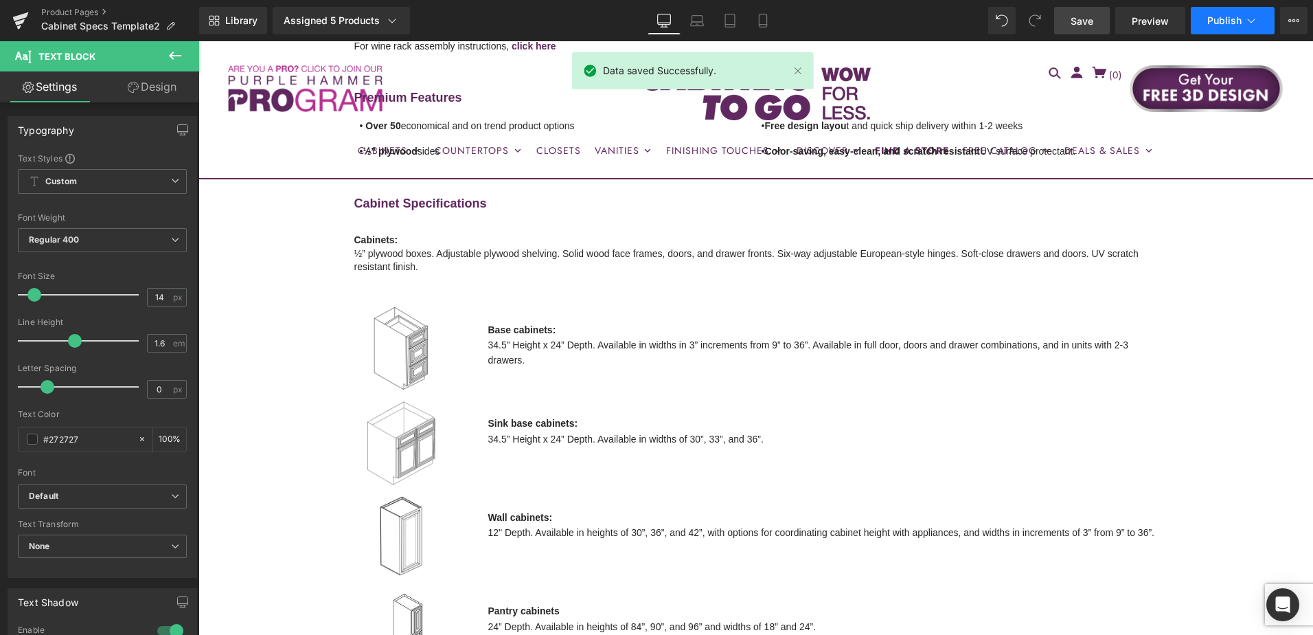
click at [1227, 23] on span "Publish" at bounding box center [1224, 20] width 34 height 11
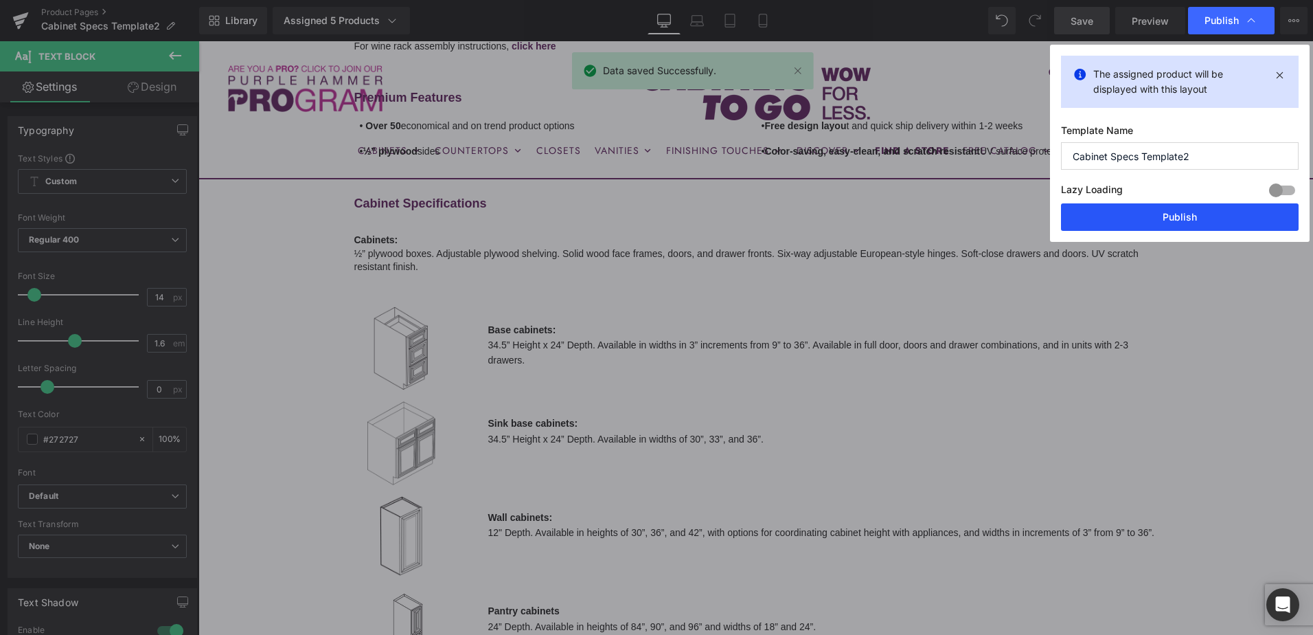
click at [1218, 227] on button "Publish" at bounding box center [1180, 216] width 238 height 27
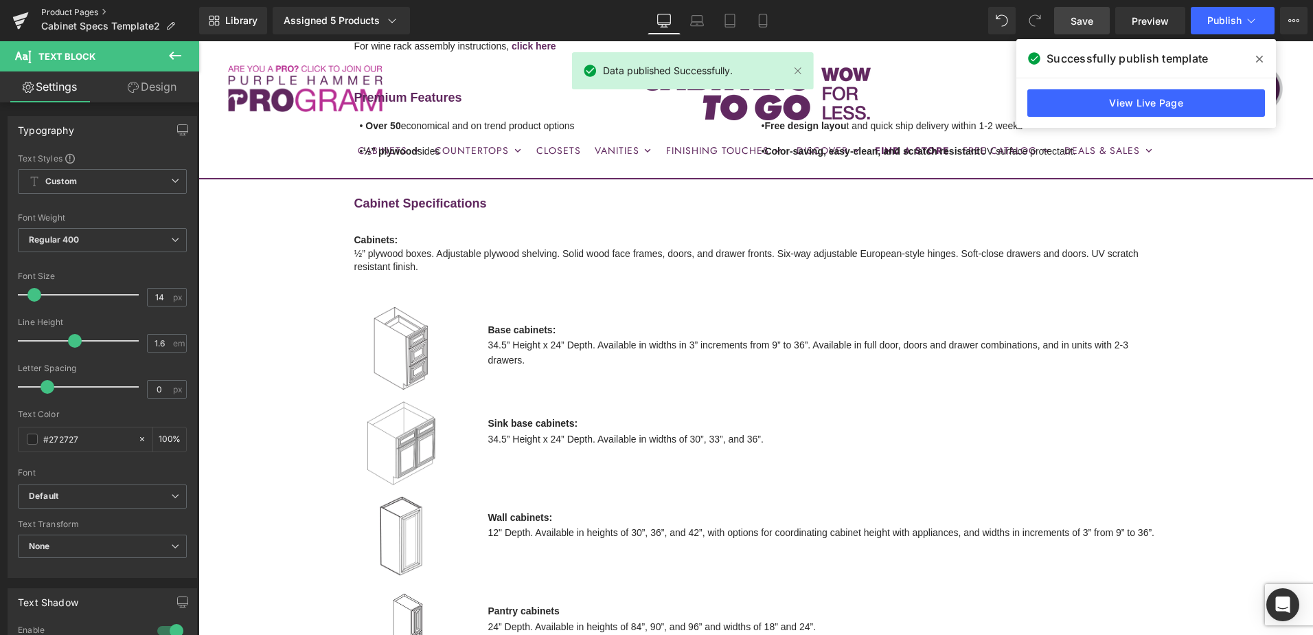
click at [86, 10] on link "Product Pages" at bounding box center [120, 12] width 158 height 11
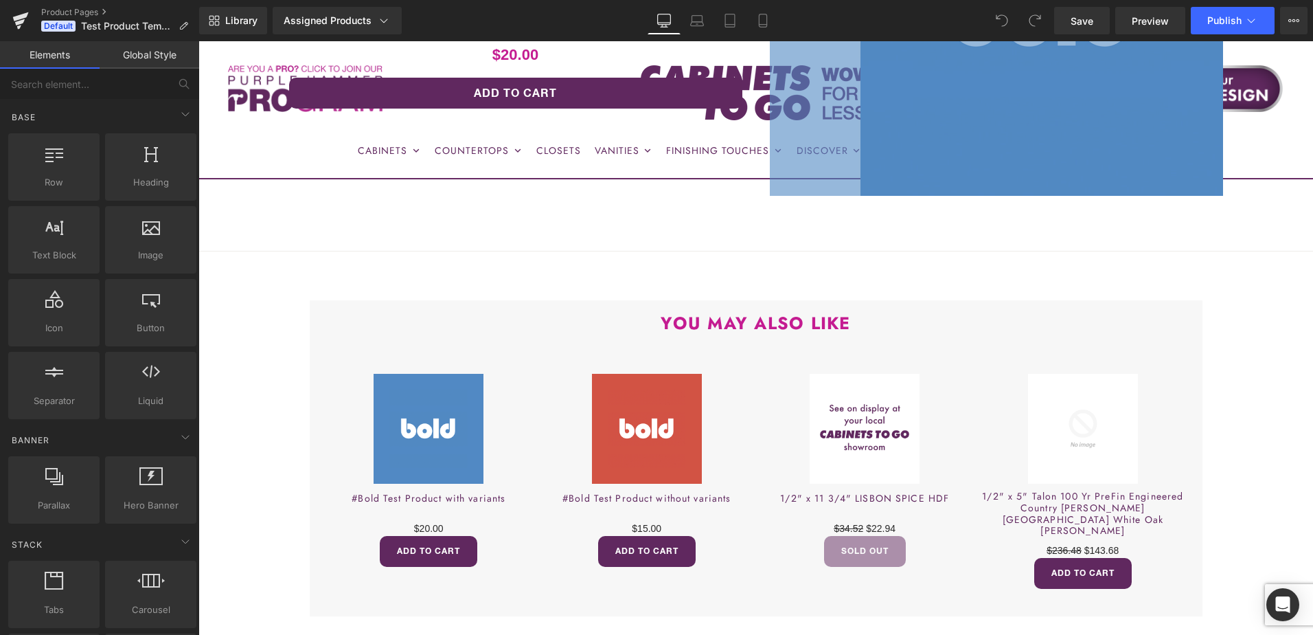
scroll to position [412, 0]
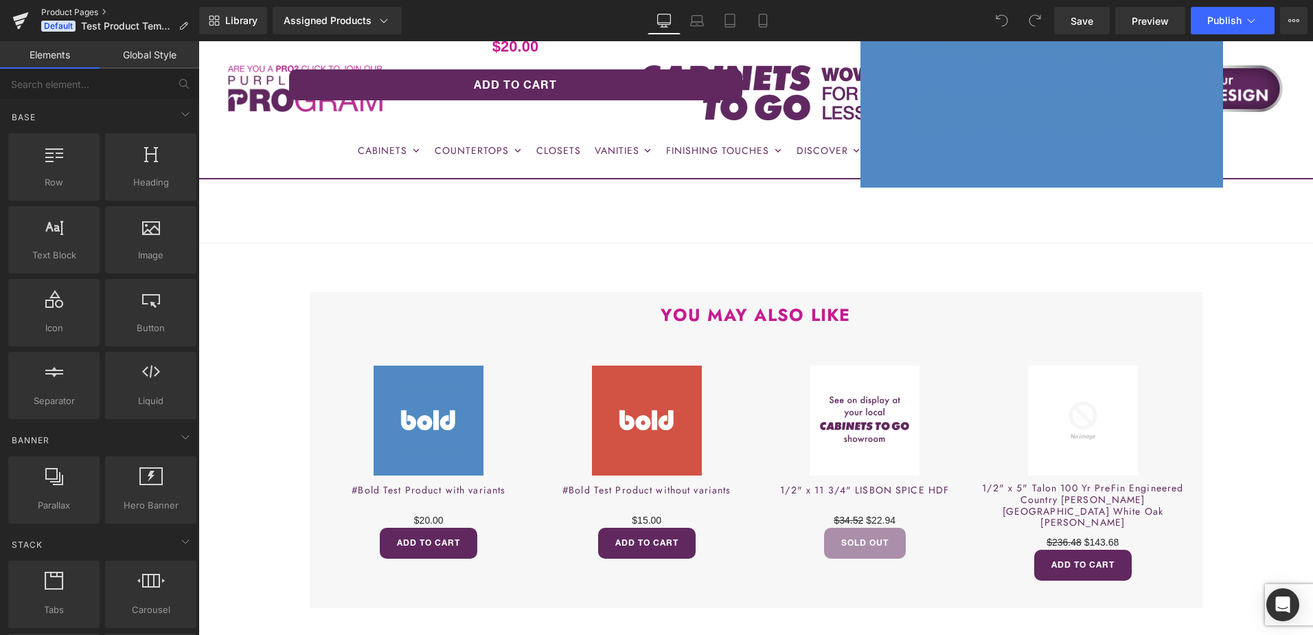
click at [67, 10] on link "Product Pages" at bounding box center [120, 12] width 158 height 11
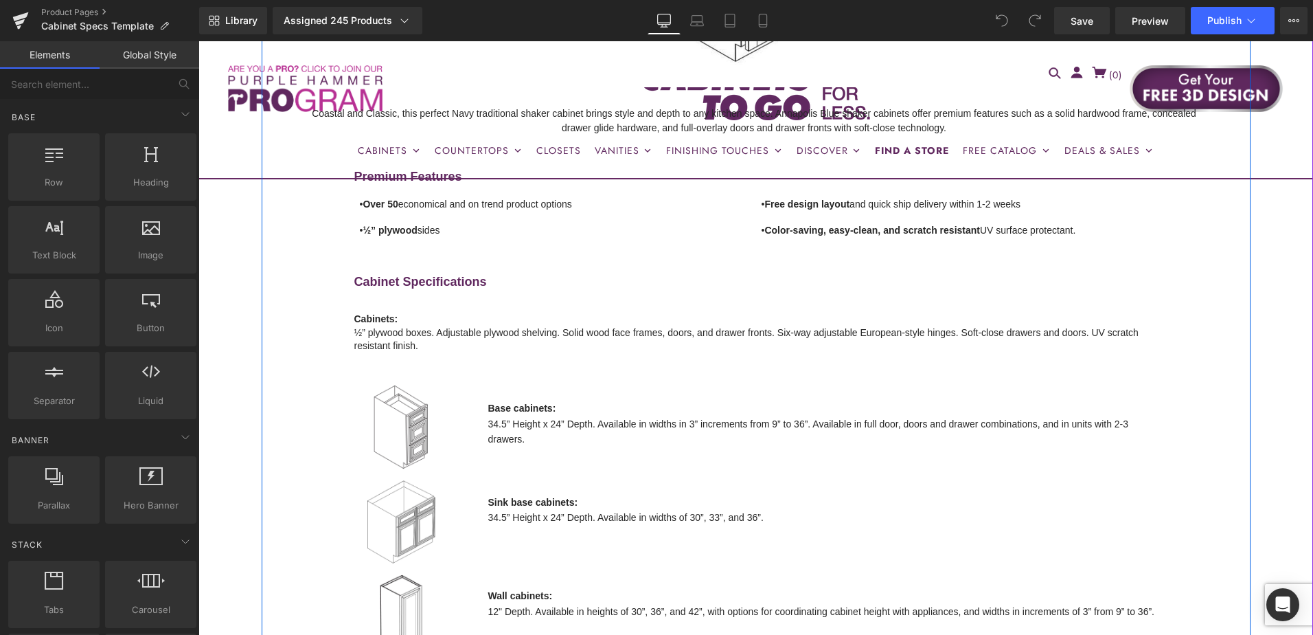
scroll to position [481, 0]
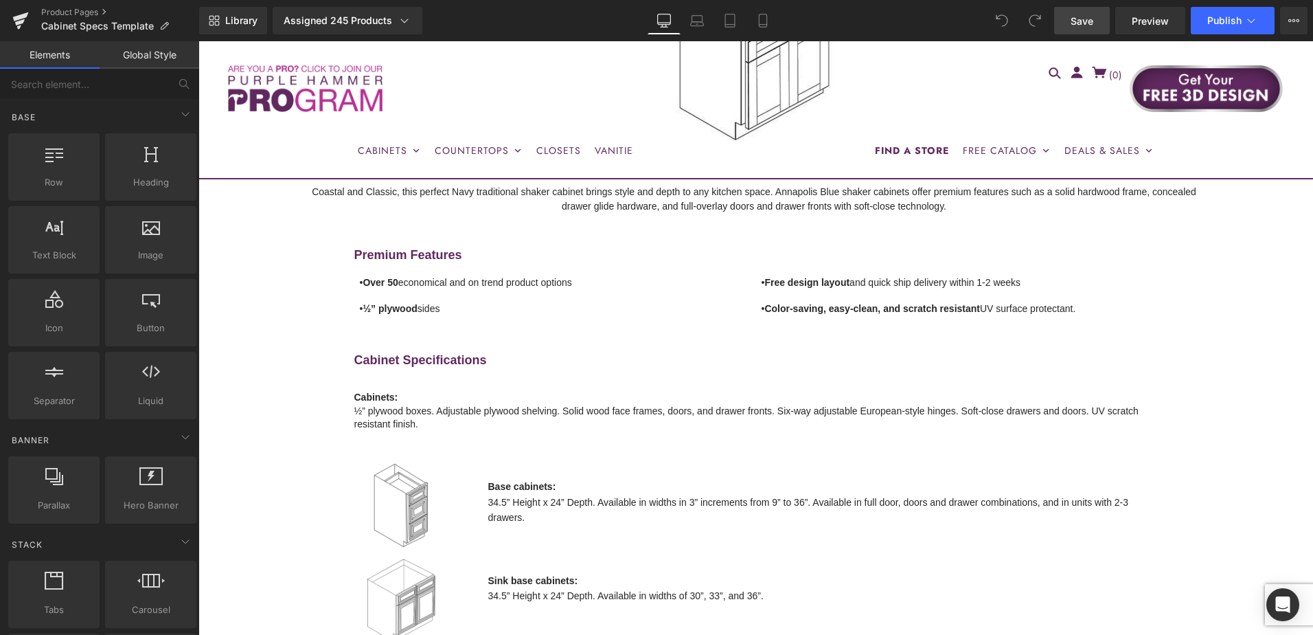
click at [1096, 21] on link "Save" at bounding box center [1082, 20] width 56 height 27
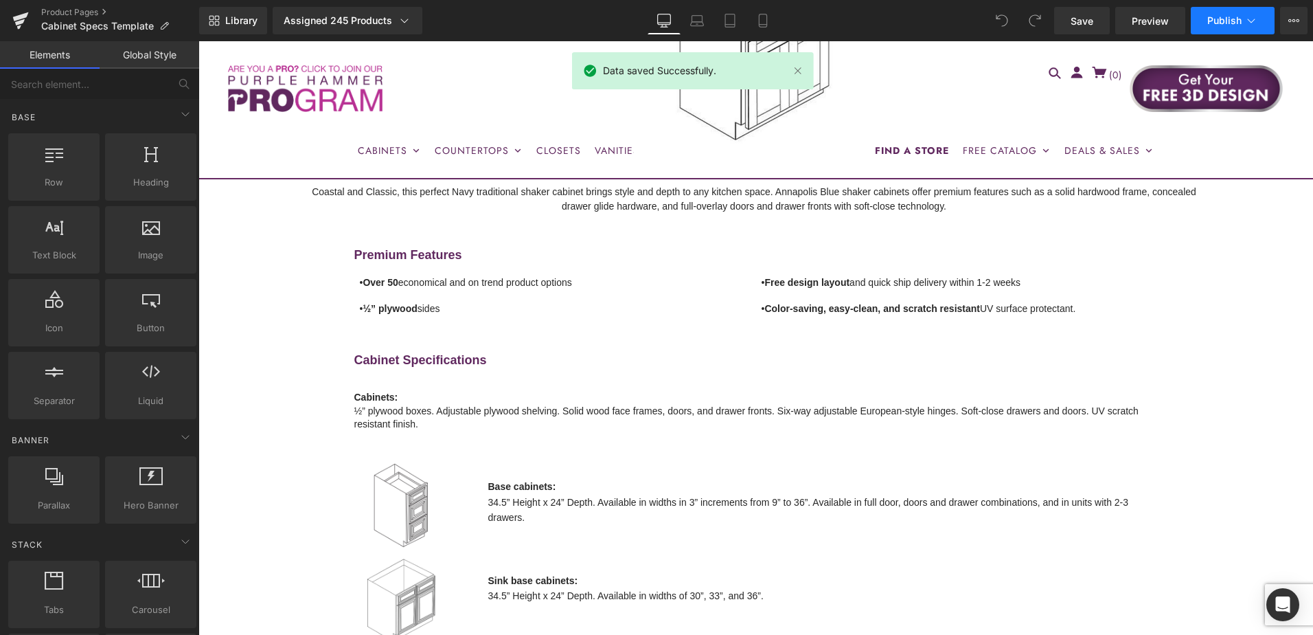
click at [1218, 21] on span "Publish" at bounding box center [1224, 20] width 34 height 11
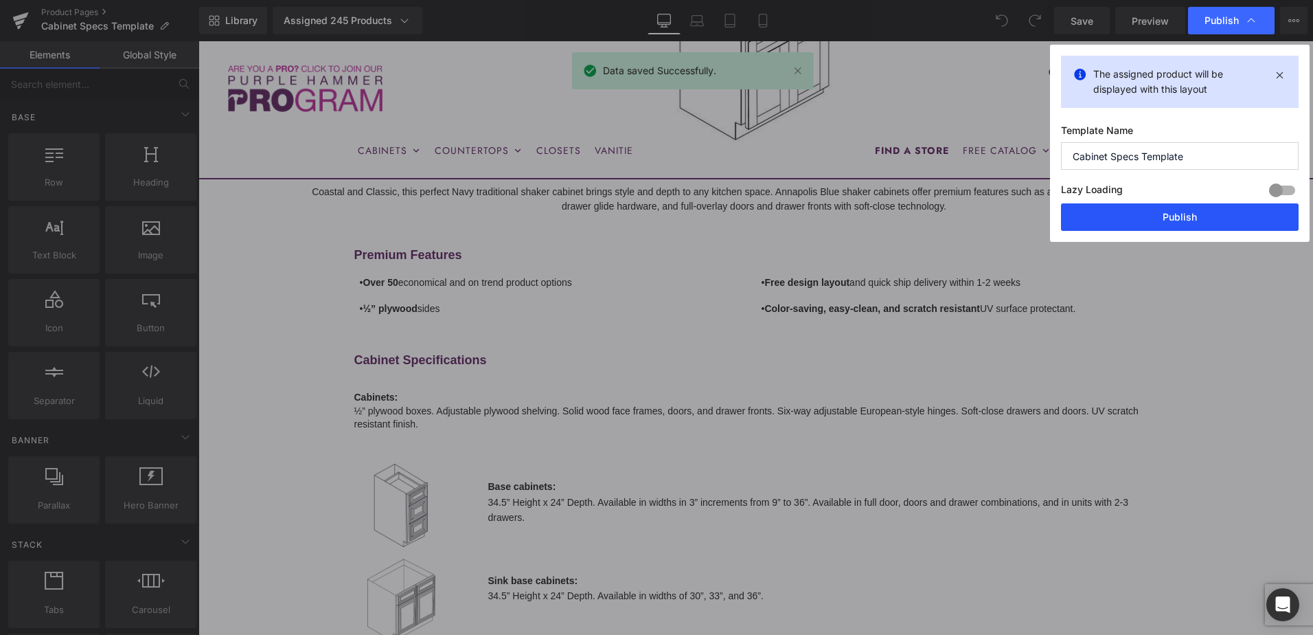
click at [1184, 224] on button "Publish" at bounding box center [1180, 216] width 238 height 27
